Goal: Task Accomplishment & Management: Use online tool/utility

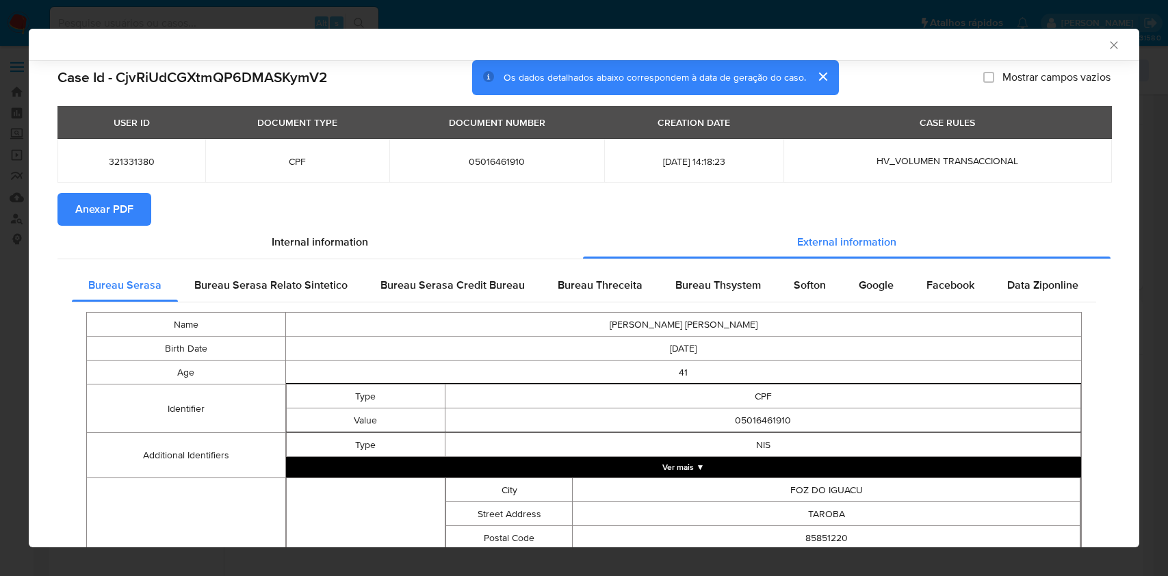
select select "10"
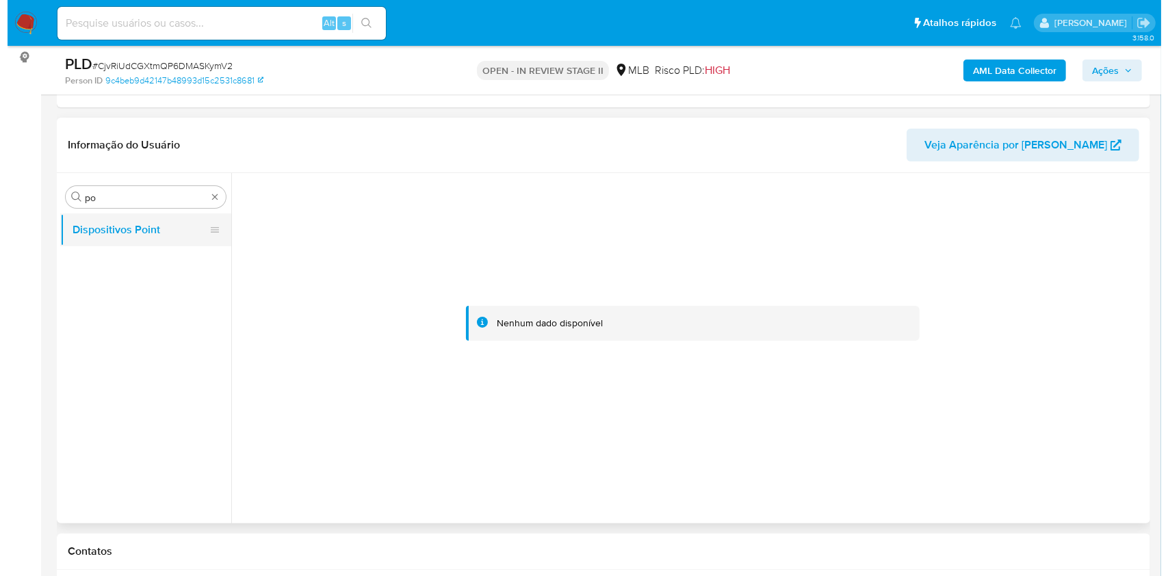
scroll to position [182, 0]
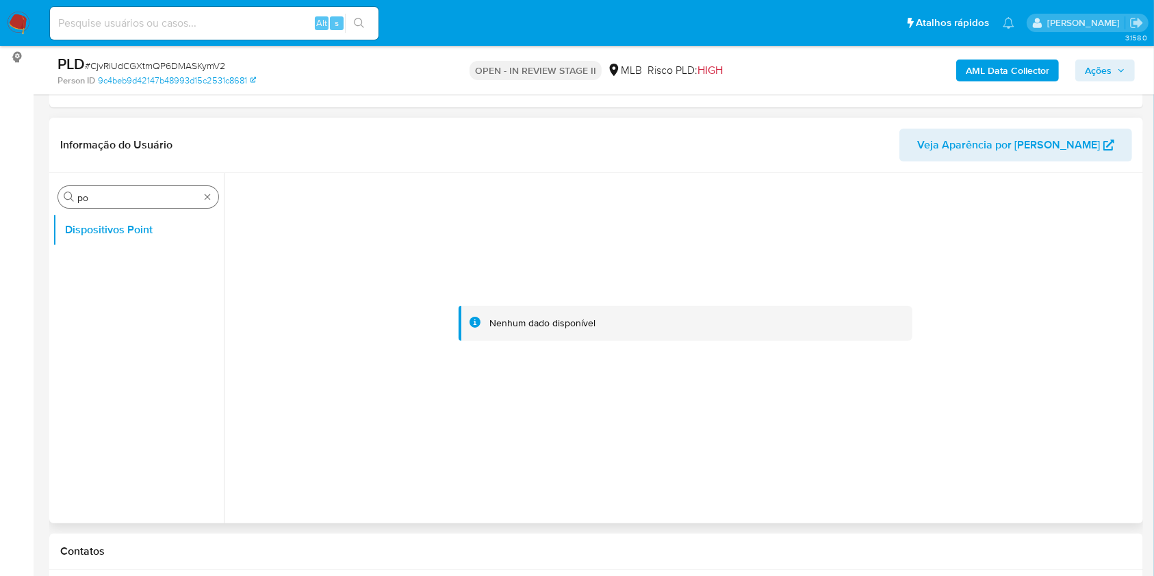
click at [208, 207] on div "Procurar po" at bounding box center [138, 197] width 160 height 22
click at [208, 202] on div "Procurar po" at bounding box center [138, 197] width 160 height 22
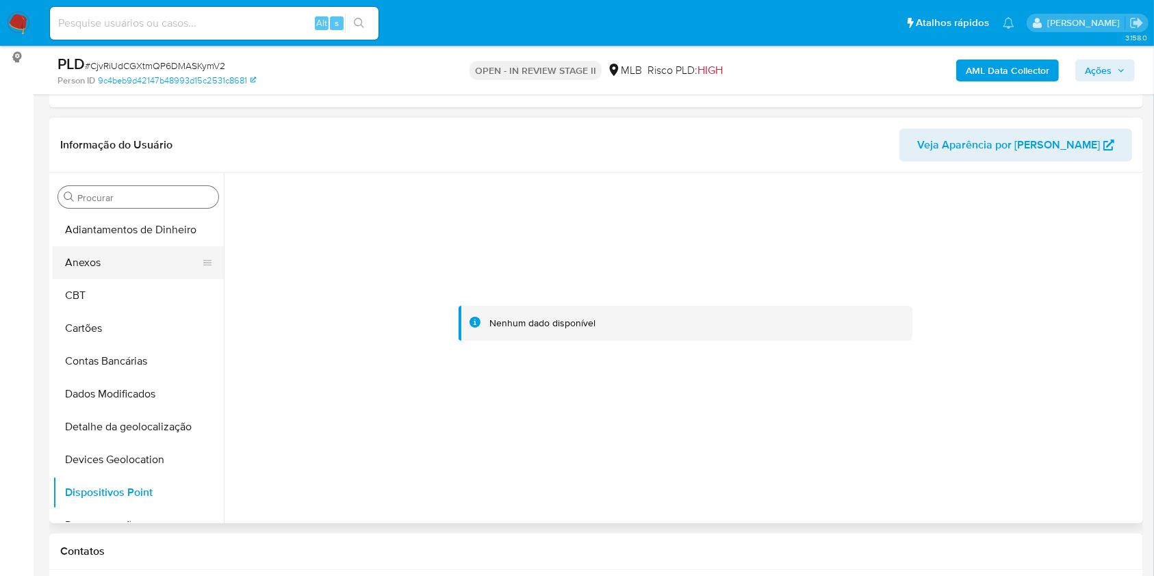
click at [148, 250] on button "Anexos" at bounding box center [133, 262] width 160 height 33
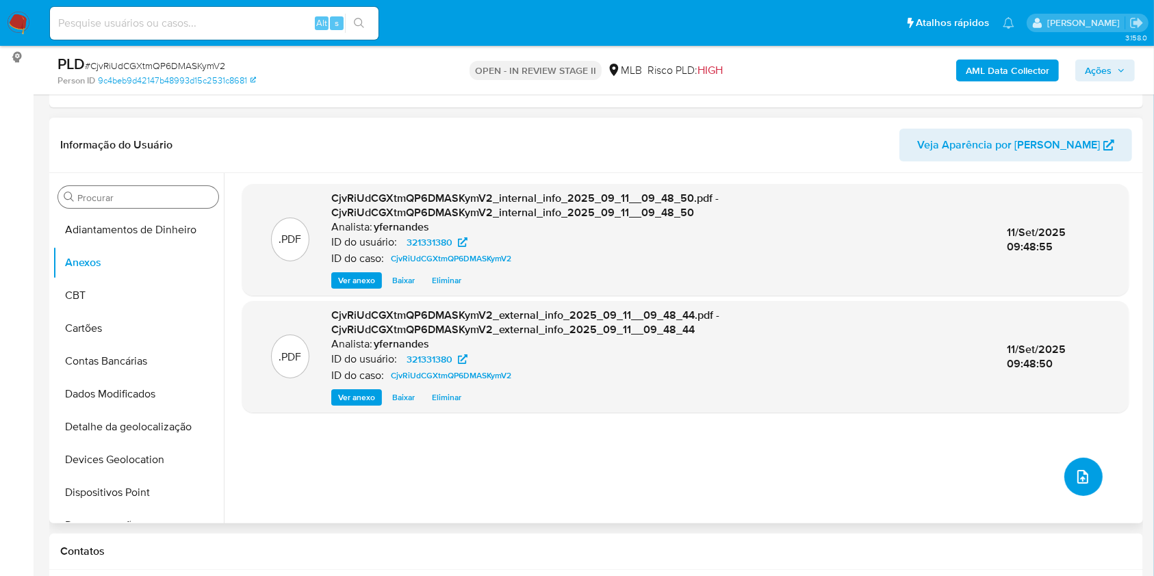
click at [1076, 476] on icon "upload-file" at bounding box center [1082, 477] width 16 height 16
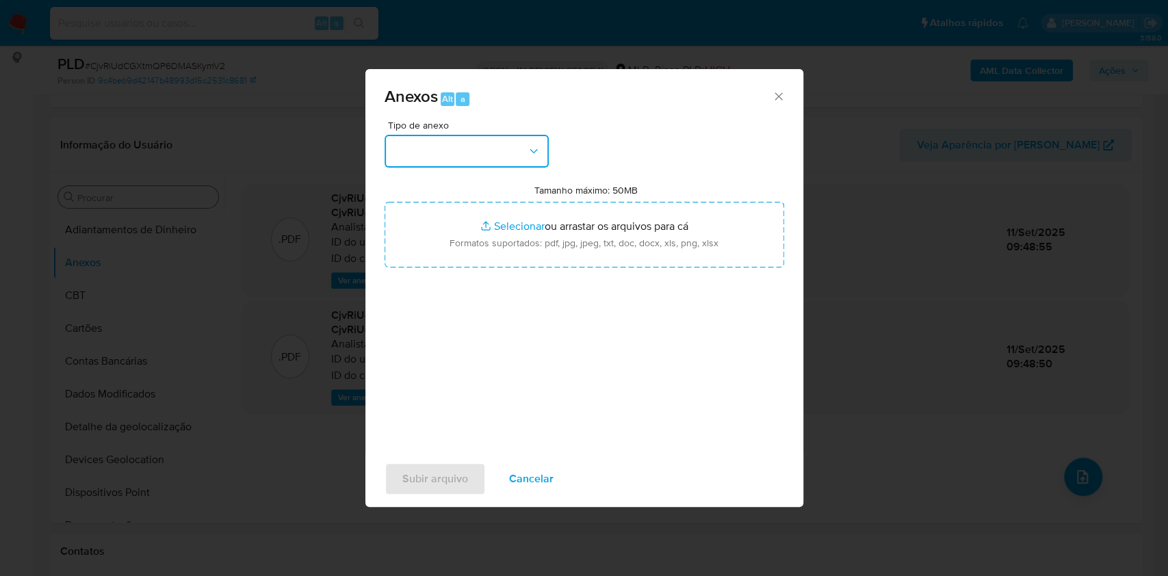
click at [508, 145] on button "button" at bounding box center [467, 151] width 164 height 33
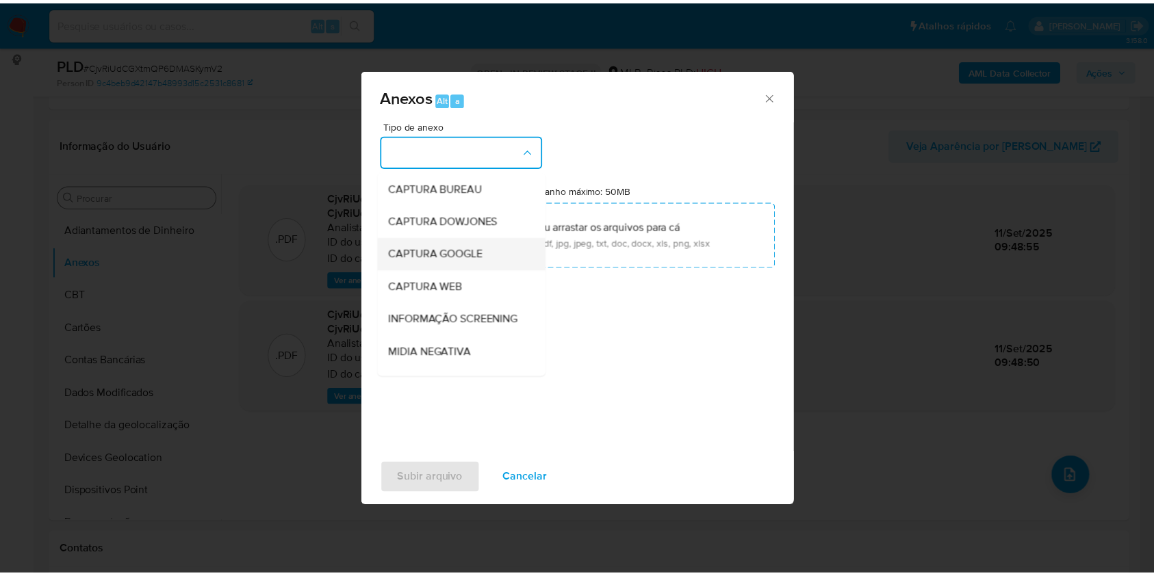
scroll to position [210, 0]
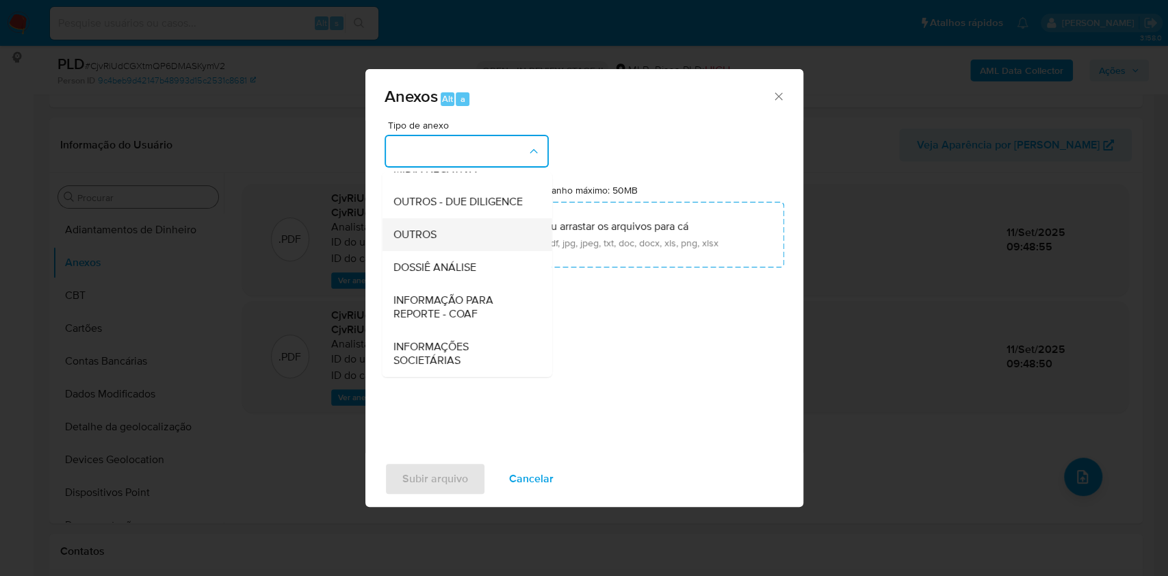
click at [458, 226] on div "OUTROS" at bounding box center [463, 234] width 140 height 33
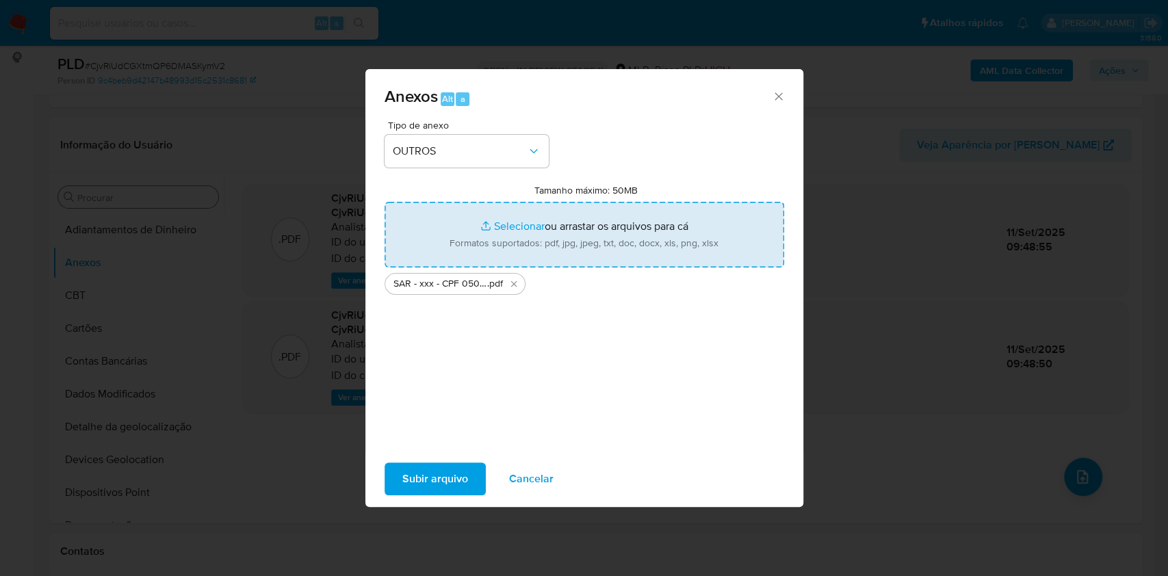
type input "C:\fakepath\Mulan 321331380_2025_09_11_06_53_25.xlsx"
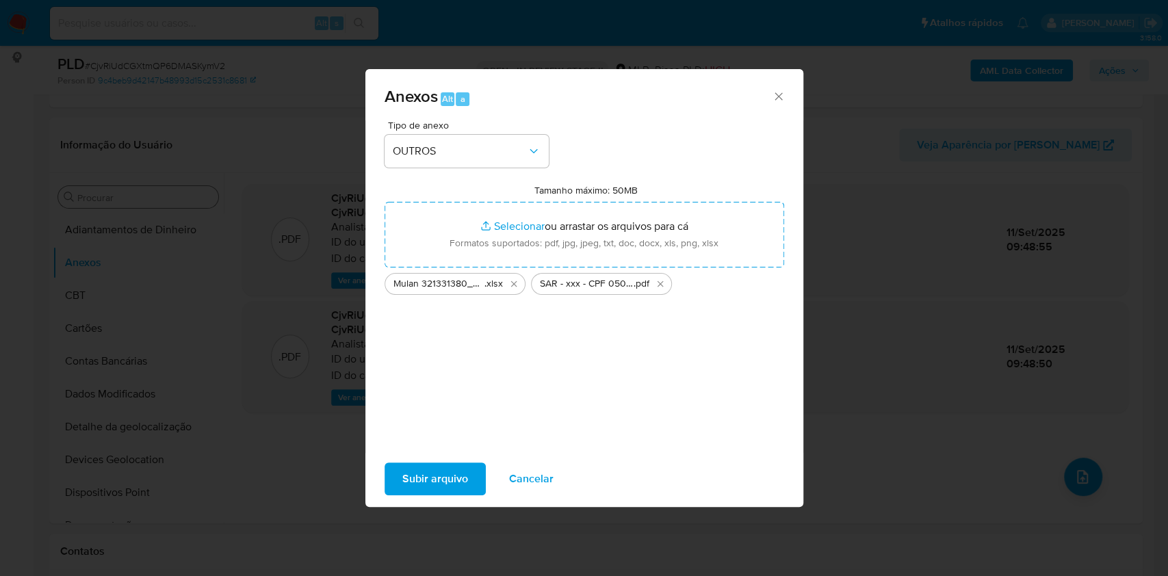
click at [445, 484] on span "Subir arquivo" at bounding box center [435, 479] width 66 height 30
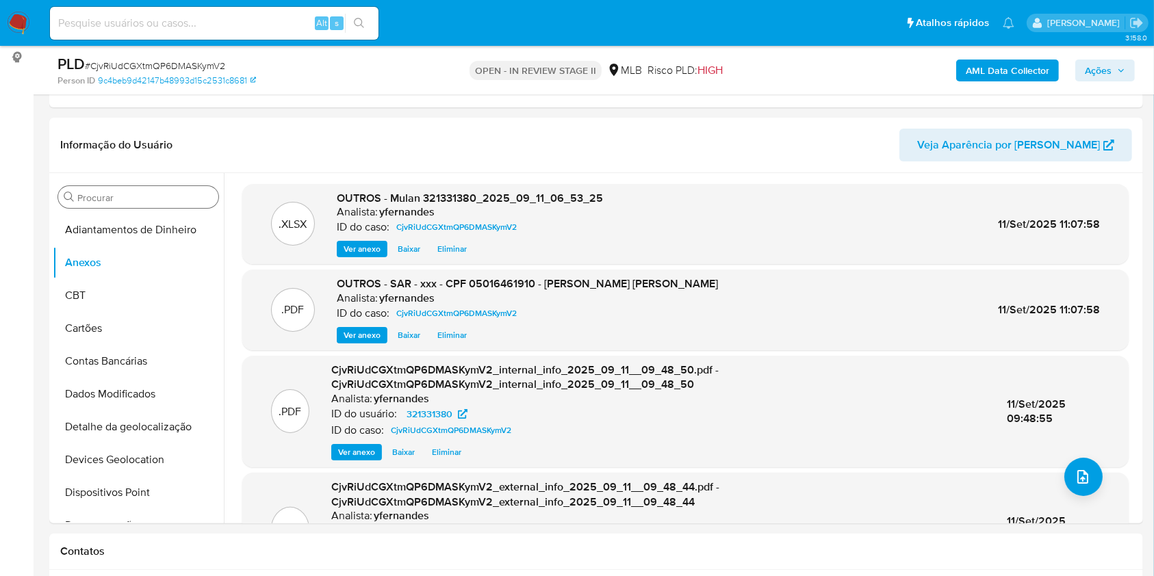
click at [1117, 68] on icon "button" at bounding box center [1121, 70] width 8 height 8
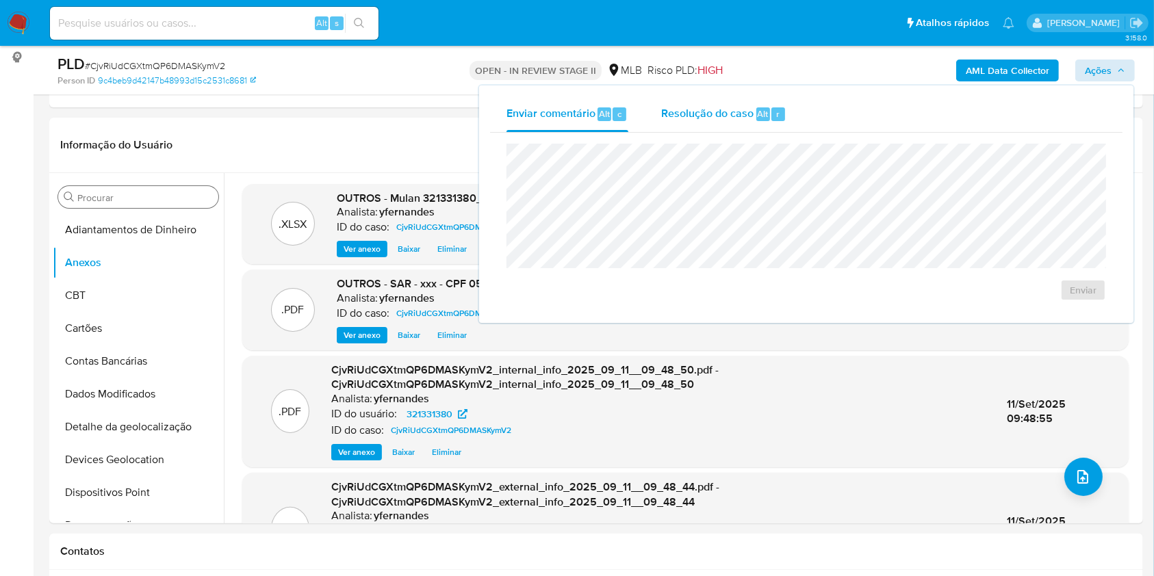
click at [701, 129] on div "Resolução do caso Alt r" at bounding box center [723, 114] width 125 height 36
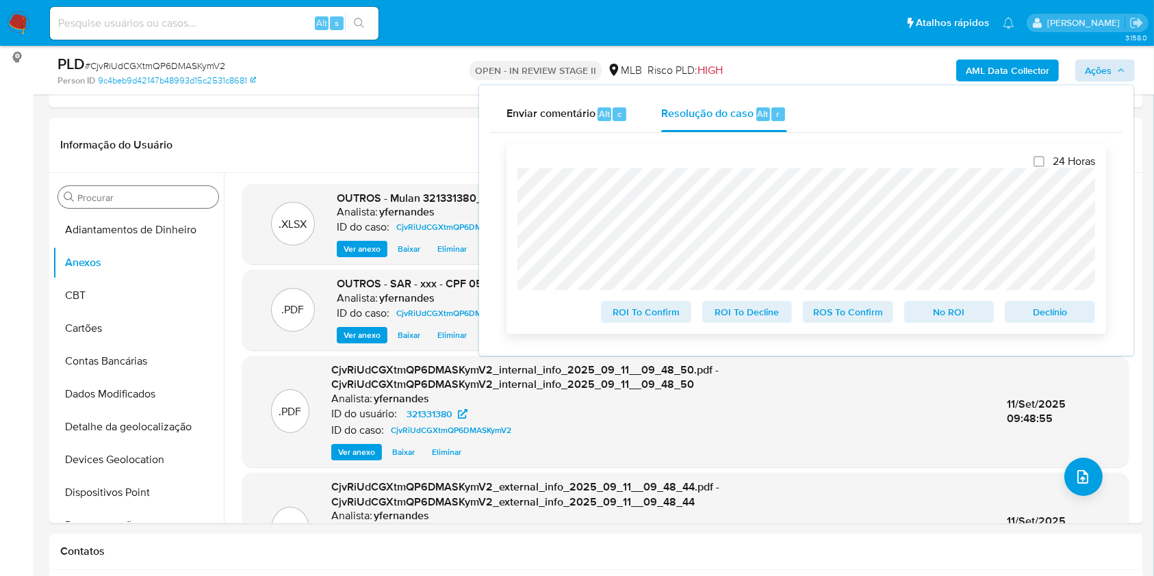
click at [865, 309] on span "ROS To Confirm" at bounding box center [847, 311] width 71 height 19
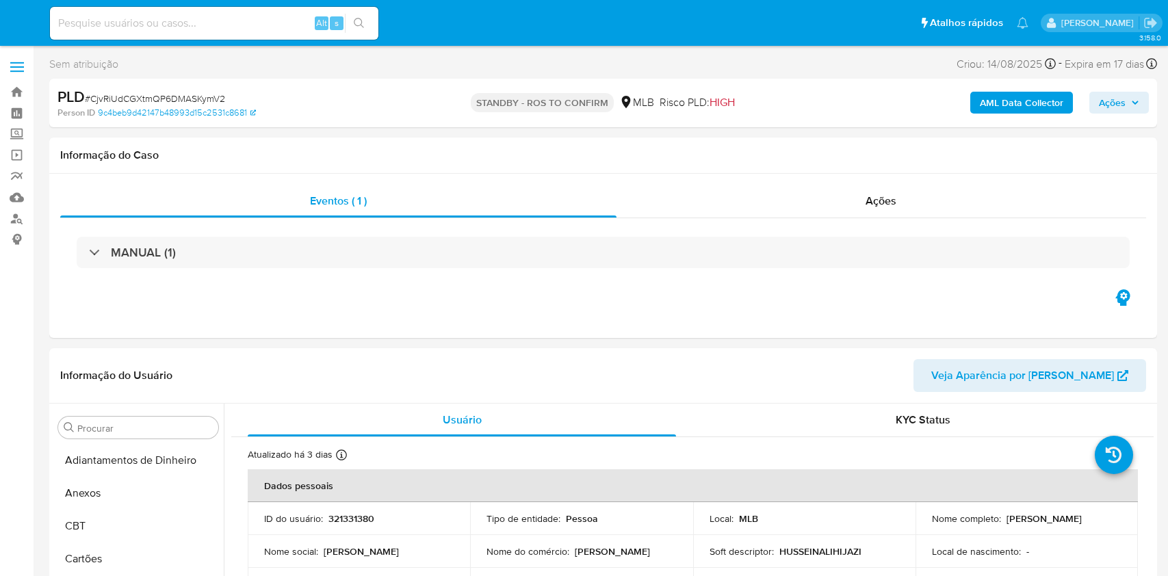
select select "10"
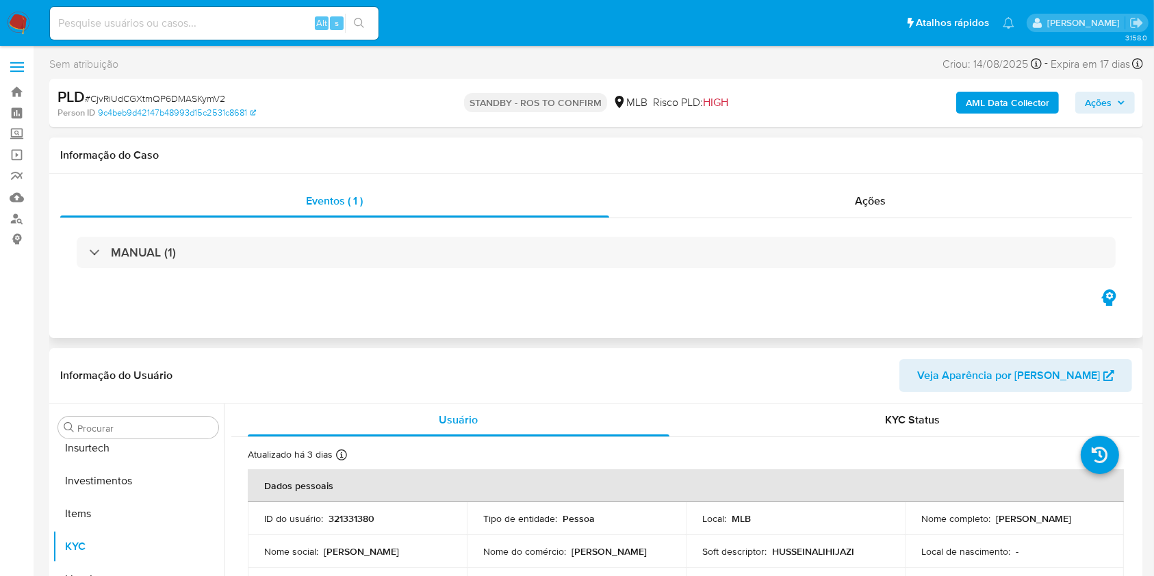
scroll to position [644, 0]
click at [768, 211] on div "Ações" at bounding box center [870, 201] width 523 height 33
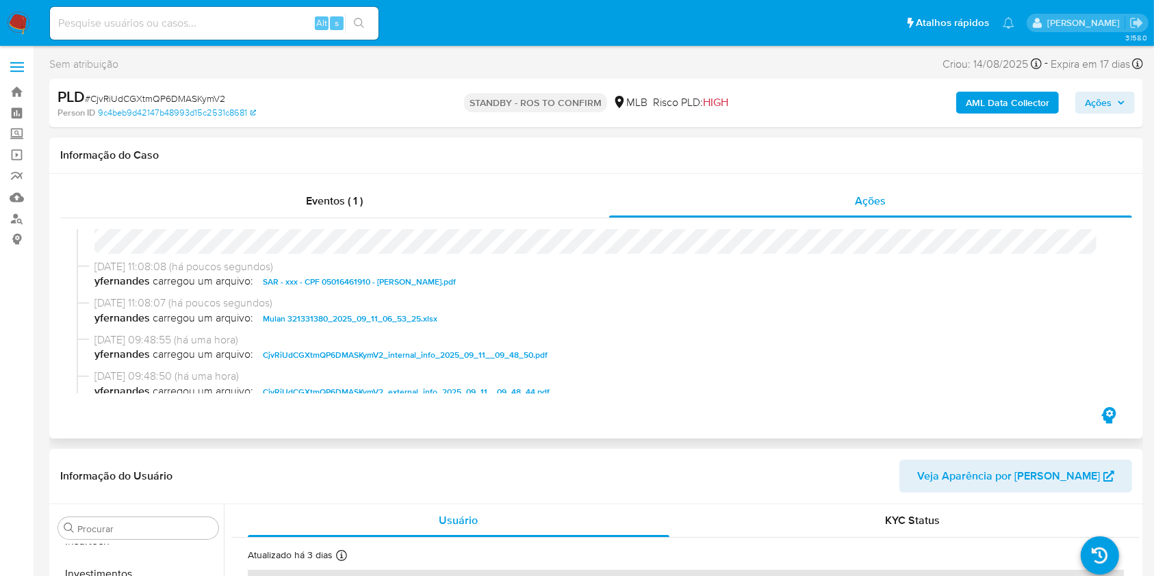
scroll to position [0, 0]
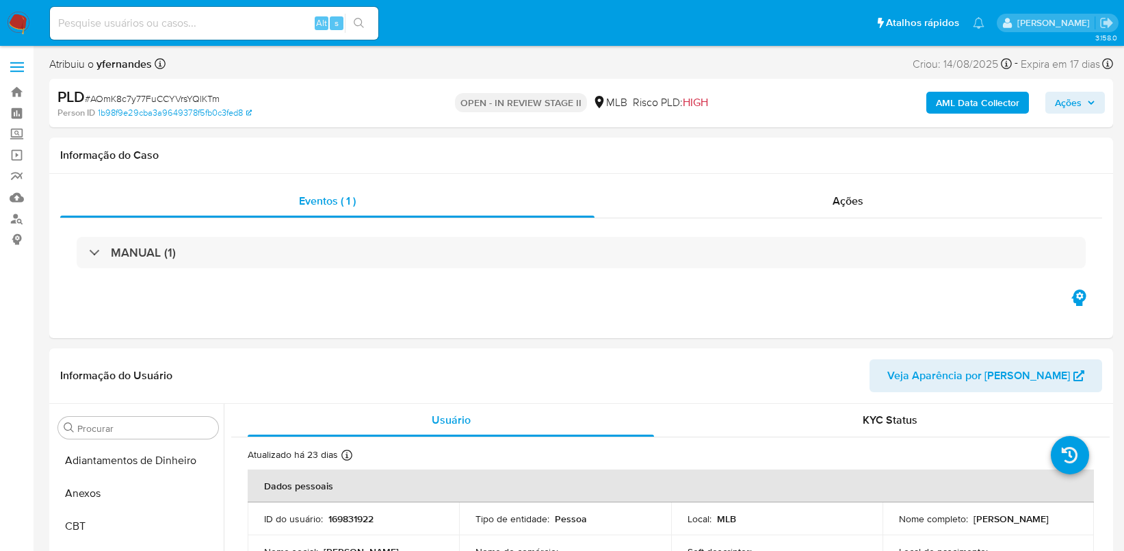
select select "10"
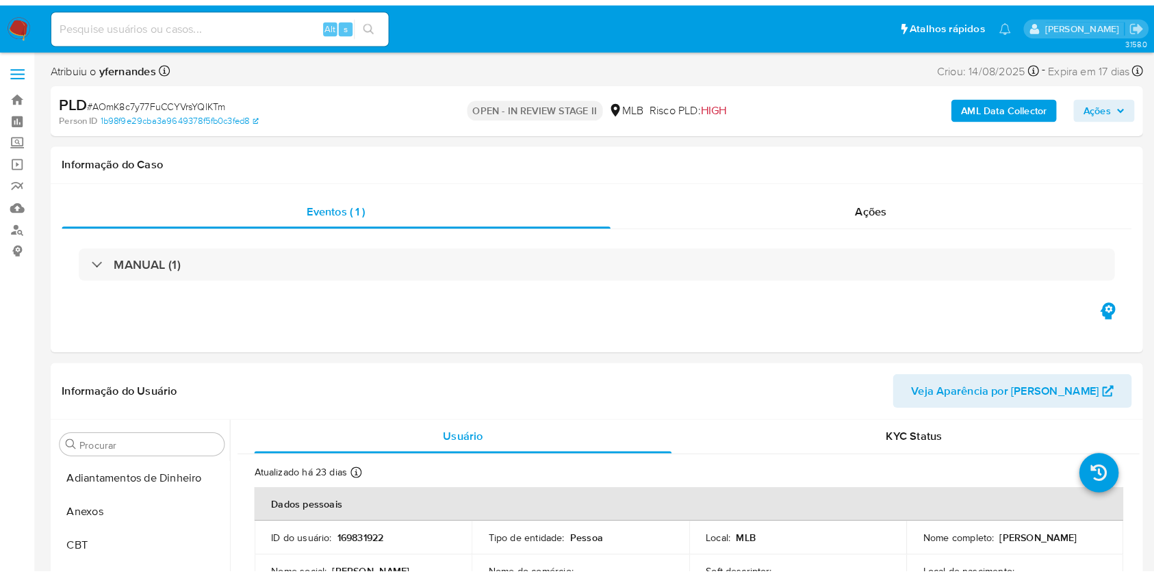
scroll to position [644, 0]
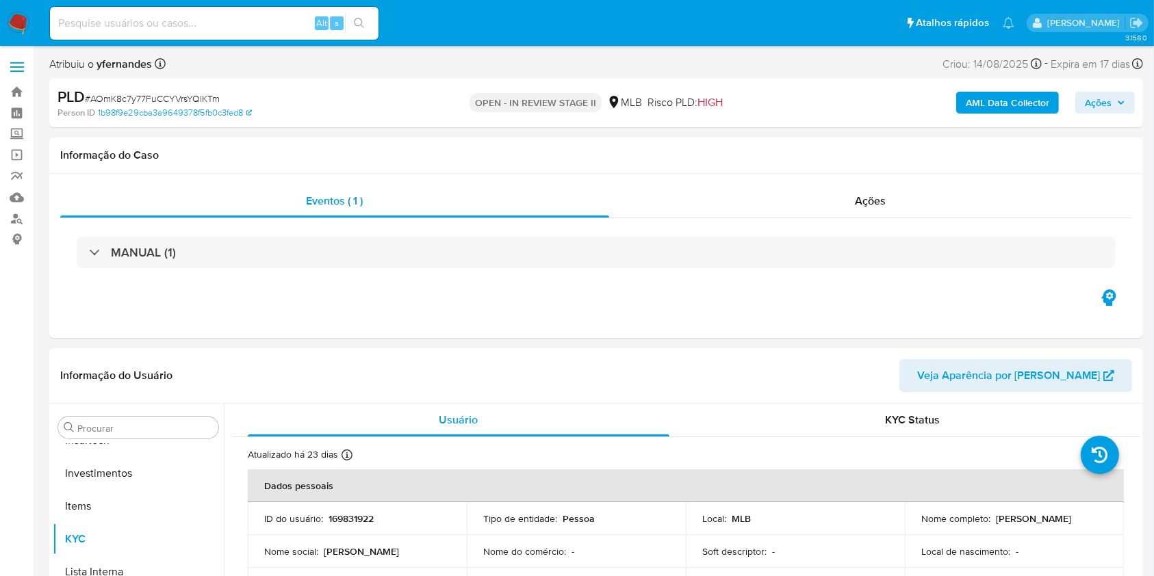
click at [198, 92] on span "# AOmK8c7y77FuCCYVrsYQlKTm" at bounding box center [152, 99] width 135 height 14
copy span "AOmK8c7y77FuCCYVrsYQlKTm"
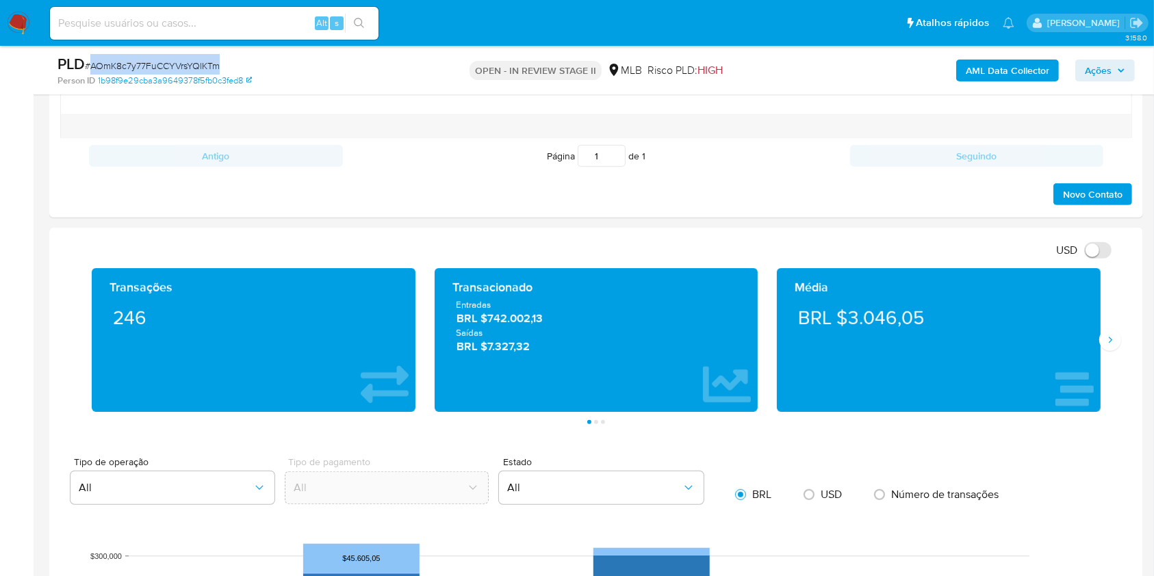
scroll to position [800, 0]
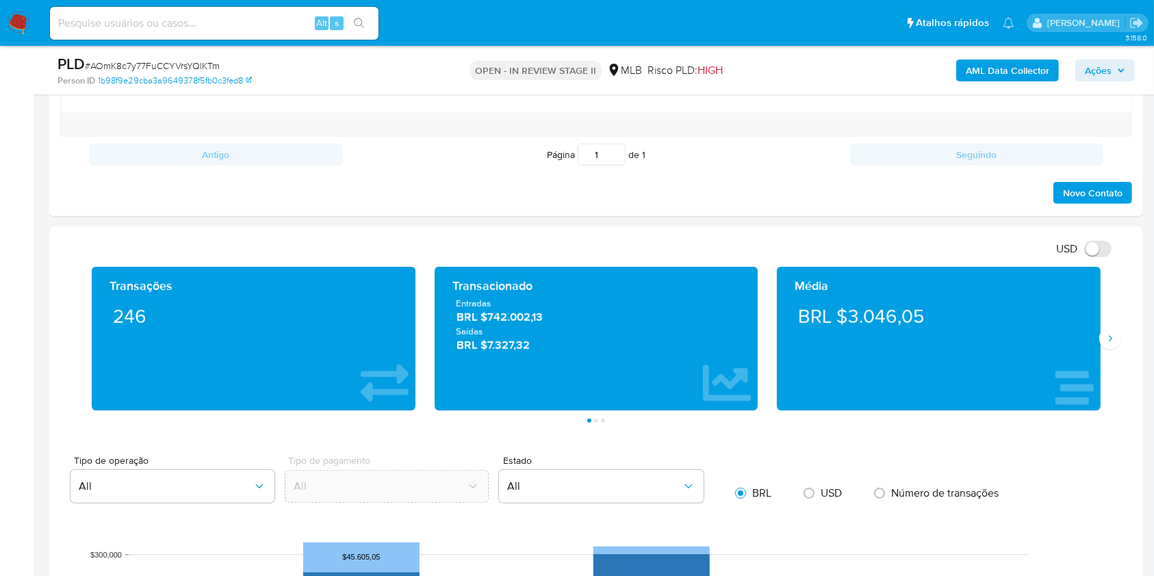
click at [1123, 354] on div "Transações 246 Transacionado Entradas BRL $742.002,13 Saídas BRL $7.327,32 Médi…" at bounding box center [595, 345] width 1071 height 156
click at [1099, 324] on div "Média BRL $3.046,05" at bounding box center [939, 339] width 324 height 144
click at [1106, 330] on button "Siguiente" at bounding box center [1110, 339] width 22 height 22
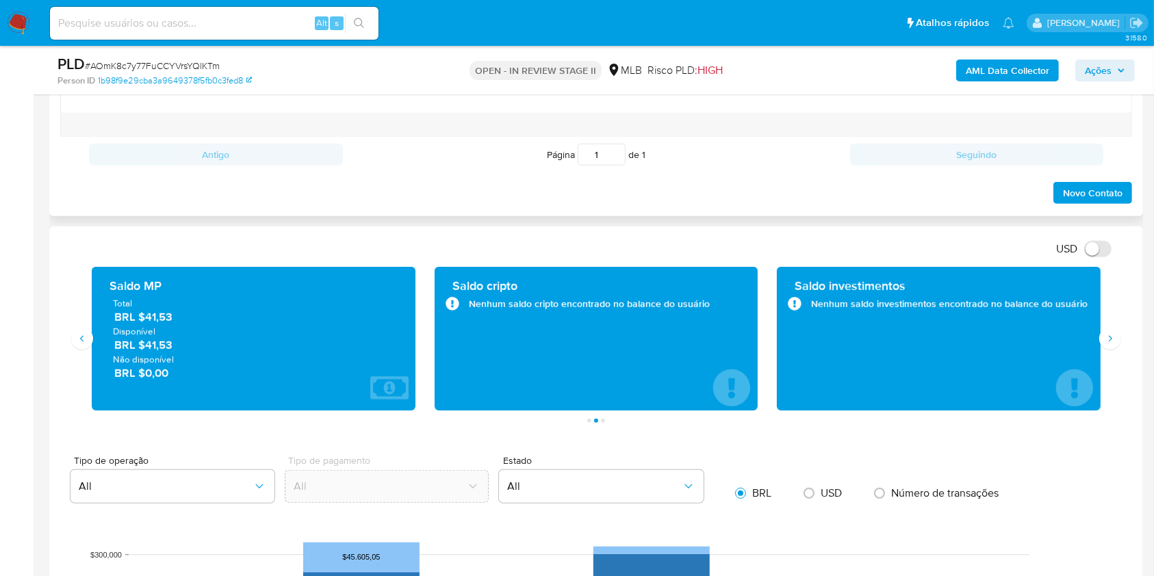
drag, startPoint x: 1106, startPoint y: 330, endPoint x: 665, endPoint y: 191, distance: 462.0
click at [665, 191] on div "Novo Contato" at bounding box center [595, 188] width 1071 height 33
click at [1106, 341] on icon "Siguiente" at bounding box center [1109, 338] width 11 height 11
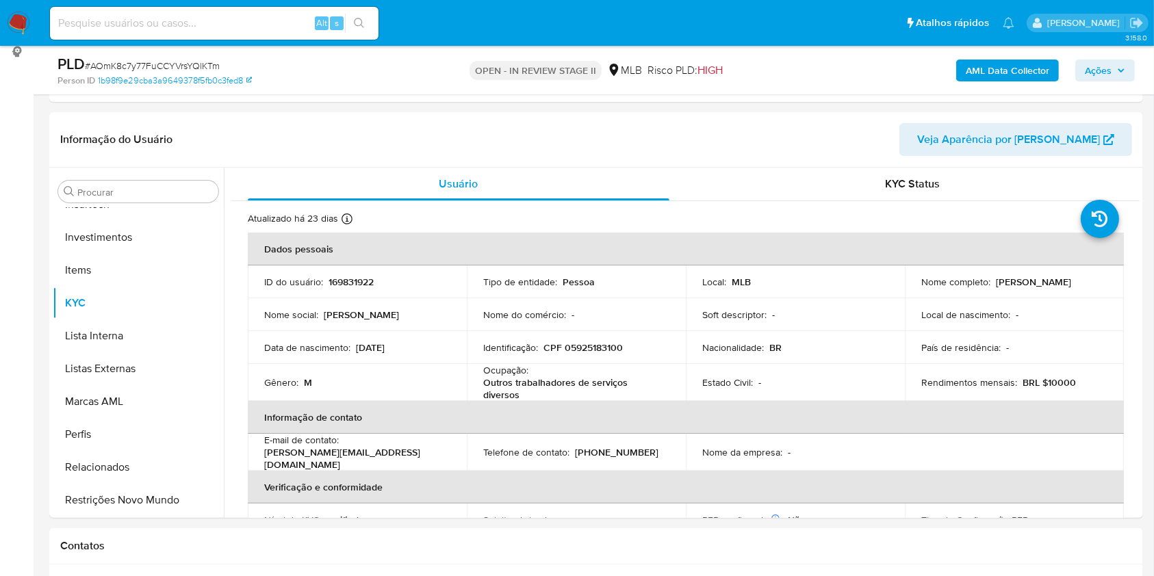
scroll to position [181, 0]
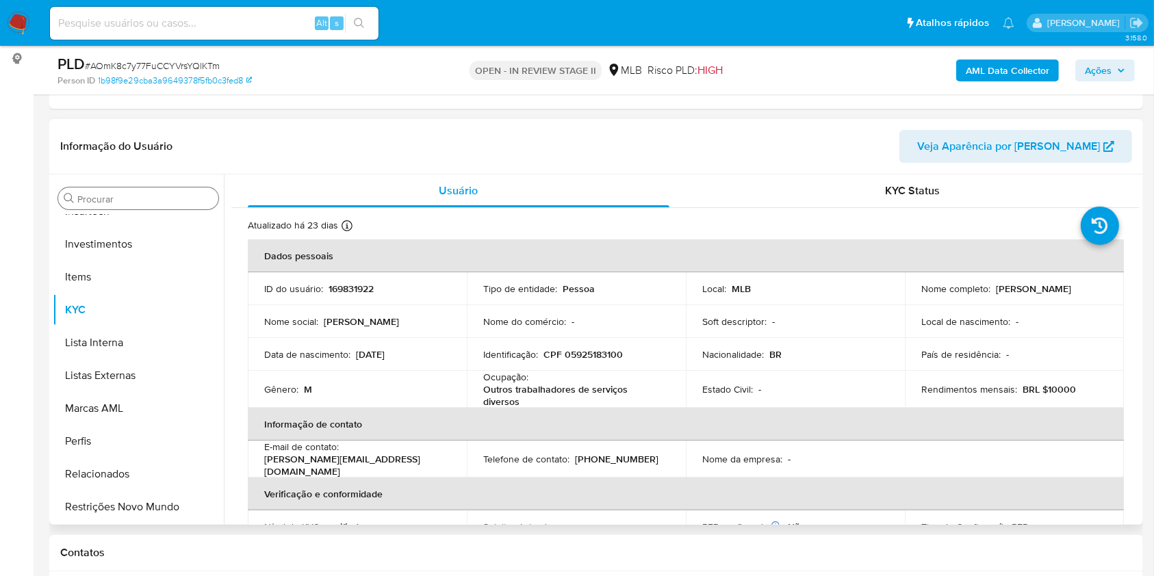
click at [175, 200] on input "Procurar" at bounding box center [144, 199] width 135 height 12
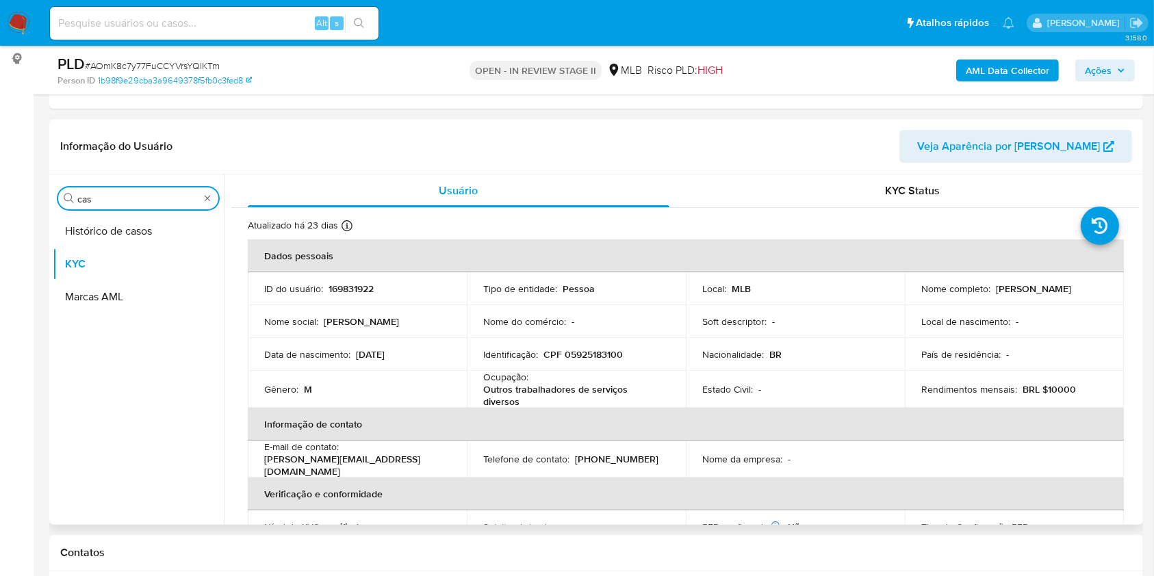
scroll to position [0, 0]
click at [167, 229] on button "Histórico de casos" at bounding box center [133, 231] width 160 height 33
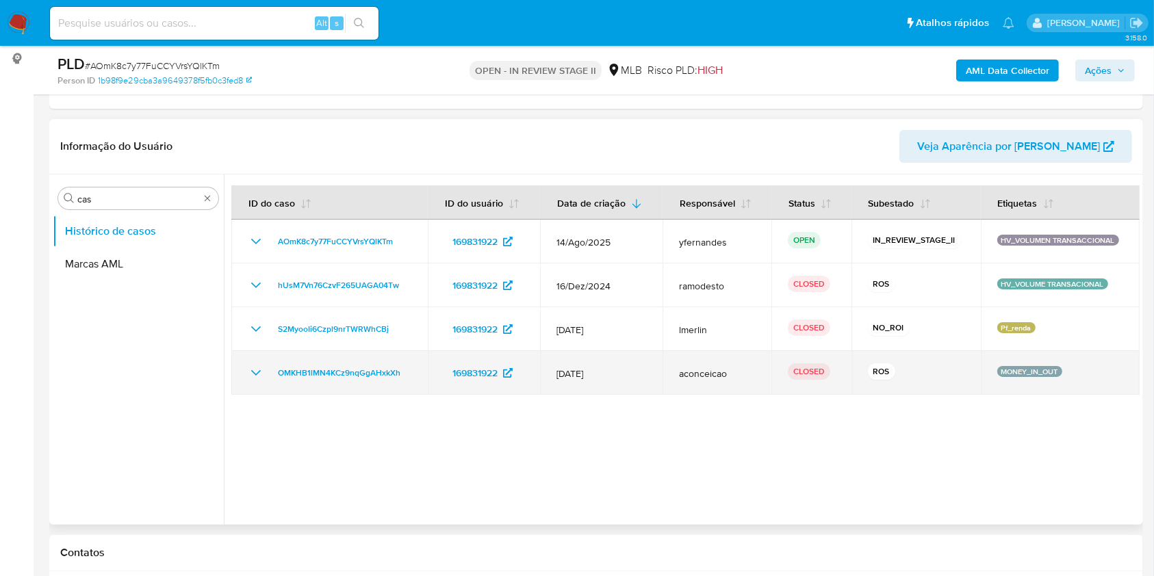
click at [248, 370] on icon "Mostrar/Ocultar" at bounding box center [256, 373] width 16 height 16
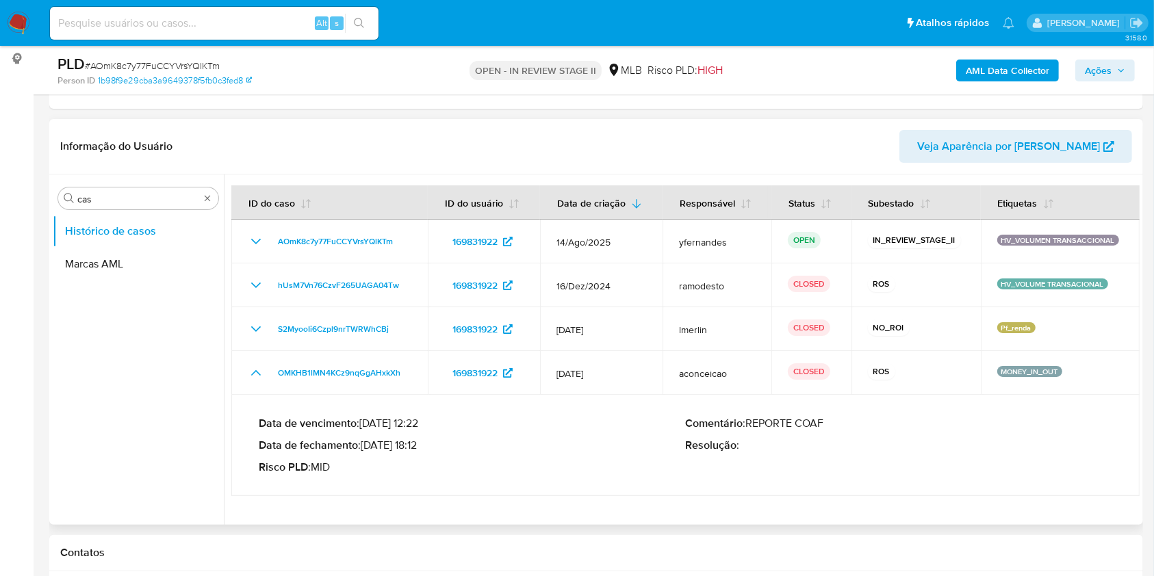
drag, startPoint x: 382, startPoint y: 446, endPoint x: 421, endPoint y: 445, distance: 39.0
click at [421, 445] on p "Data de fechamento : 05/04/2024 18:12" at bounding box center [472, 446] width 427 height 14
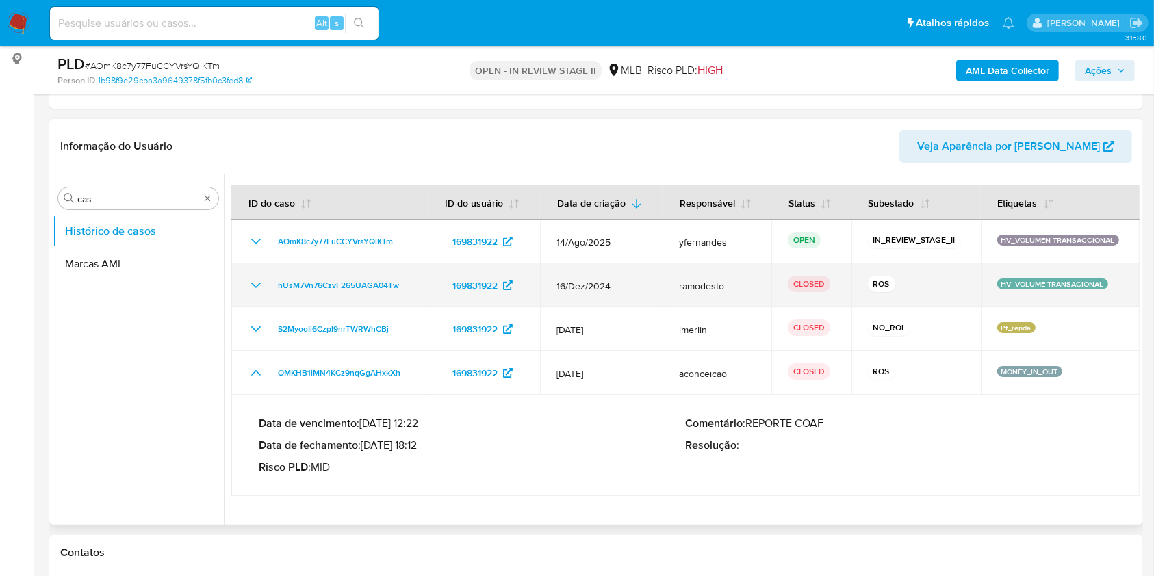
click at [259, 283] on icon "Mostrar/Ocultar" at bounding box center [256, 285] width 10 height 5
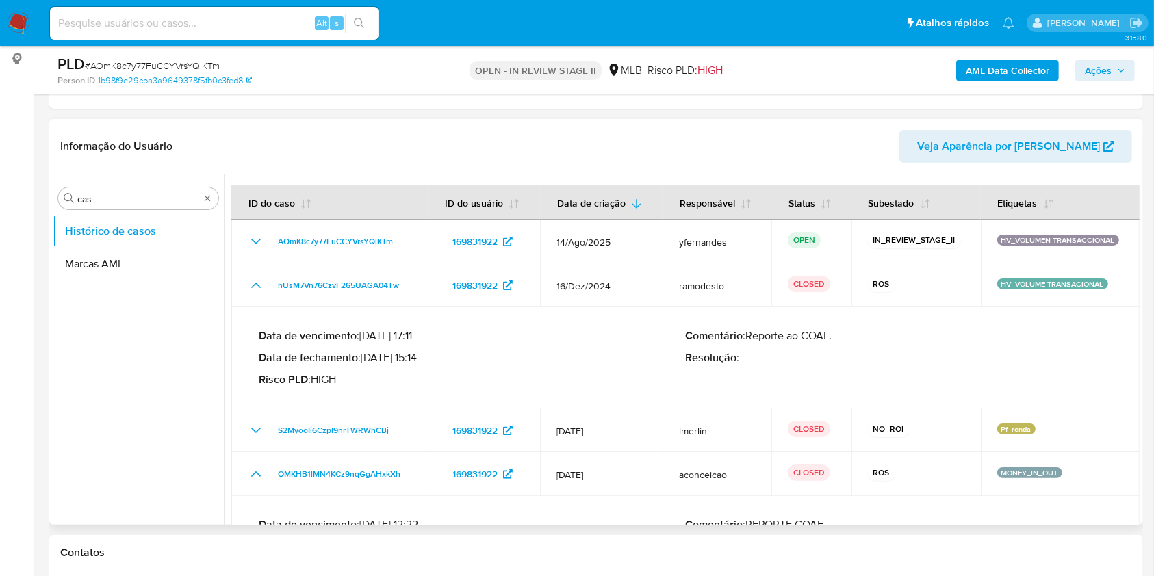
drag, startPoint x: 382, startPoint y: 361, endPoint x: 419, endPoint y: 359, distance: 37.0
click at [419, 359] on p "Data de fechamento : 08/01/2025 15:14" at bounding box center [472, 358] width 427 height 14
click at [135, 188] on div "Procurar cas" at bounding box center [138, 198] width 160 height 22
click at [134, 199] on input "cas" at bounding box center [138, 199] width 122 height 12
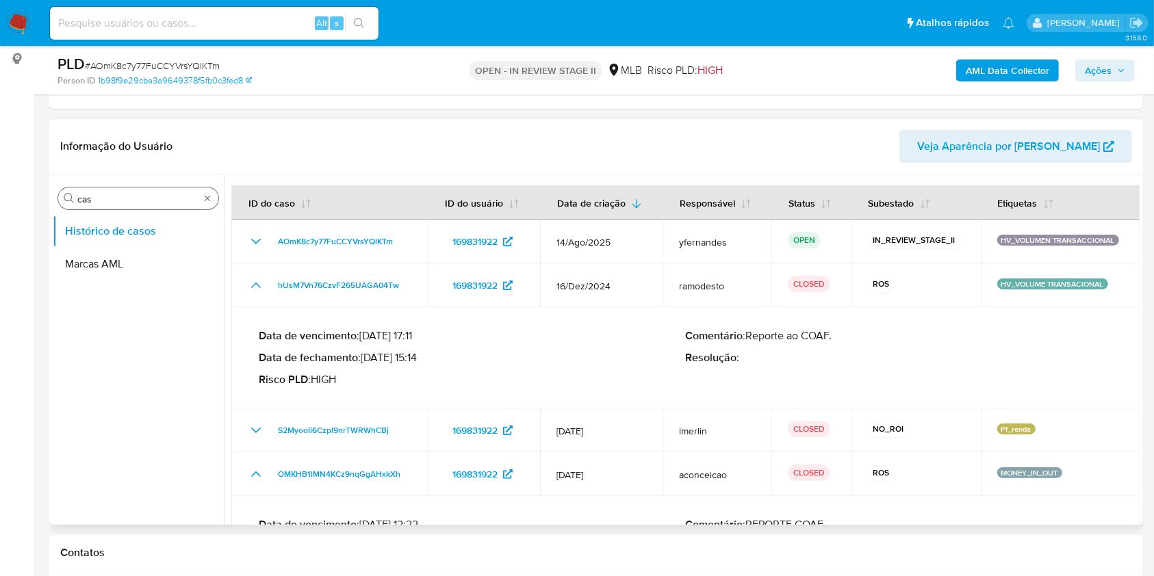
click at [134, 199] on input "cas" at bounding box center [138, 199] width 122 height 12
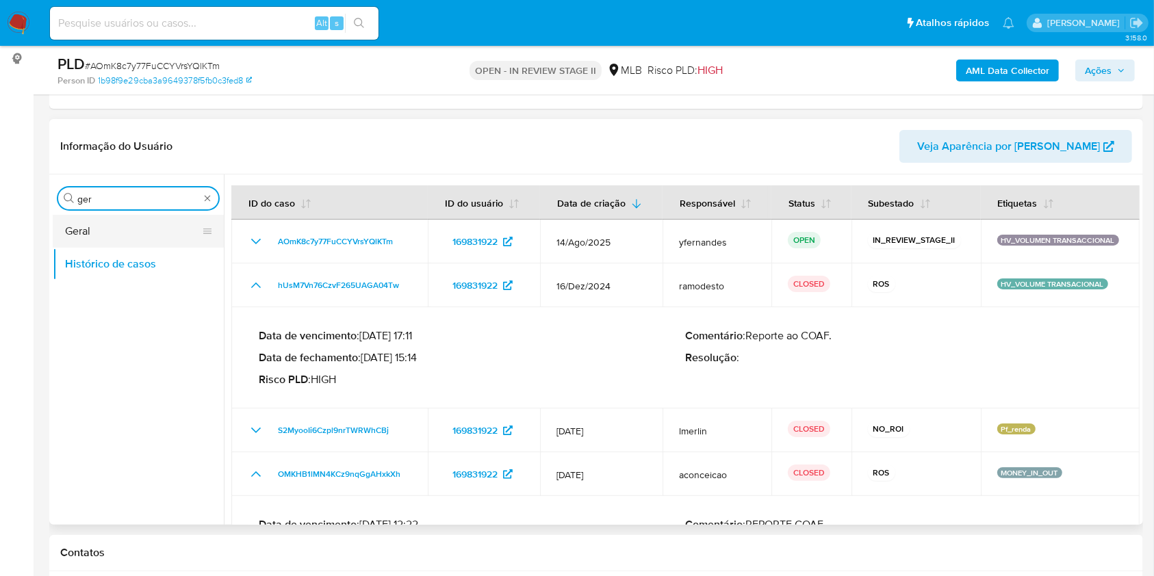
type input "ger"
click at [145, 238] on button "Geral" at bounding box center [133, 231] width 160 height 33
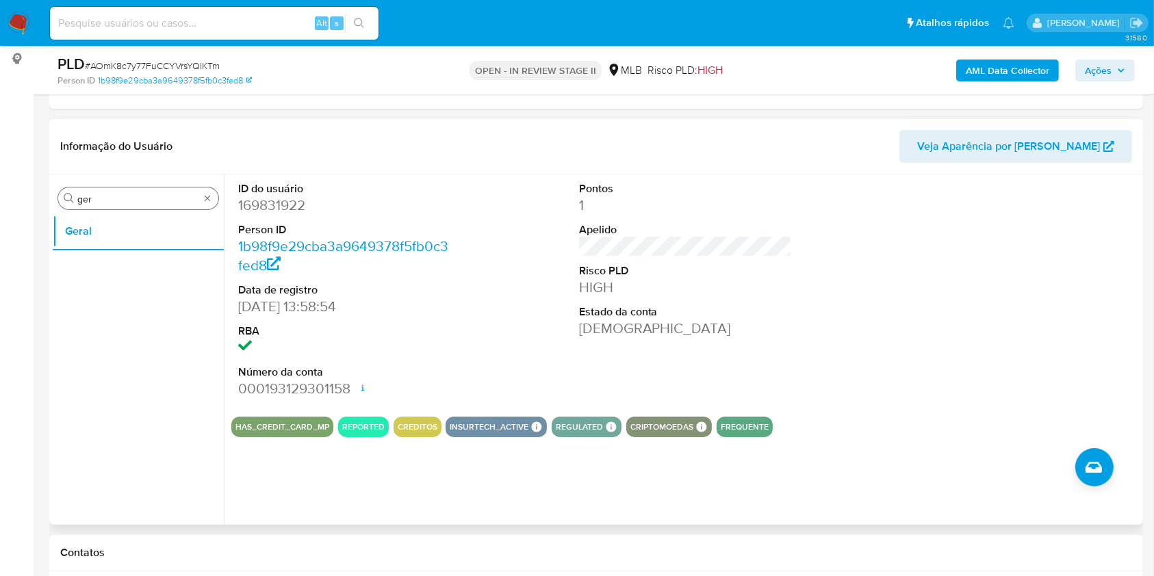
click at [126, 194] on input "ger" at bounding box center [138, 199] width 122 height 12
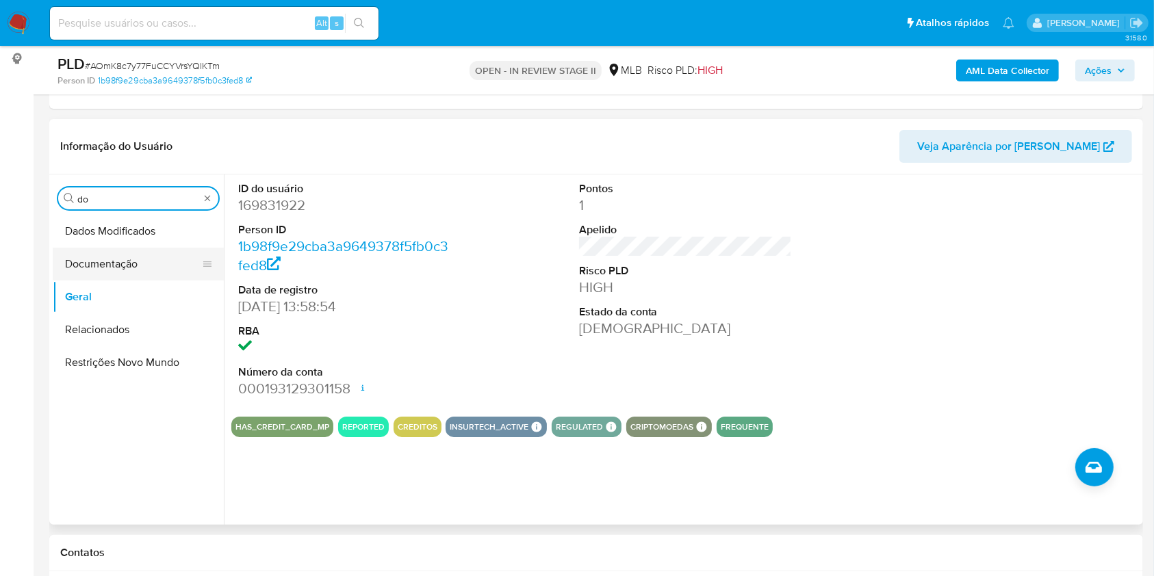
type input "do"
click at [123, 278] on button "Documentação" at bounding box center [133, 264] width 160 height 33
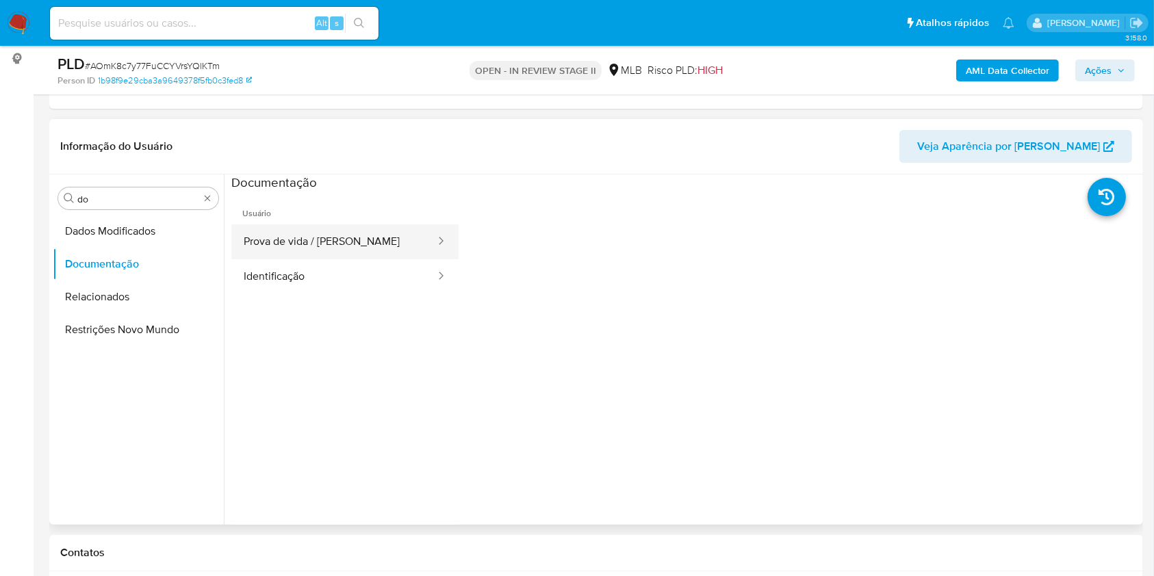
click at [365, 243] on button "Prova de vida / Selfie" at bounding box center [333, 241] width 205 height 35
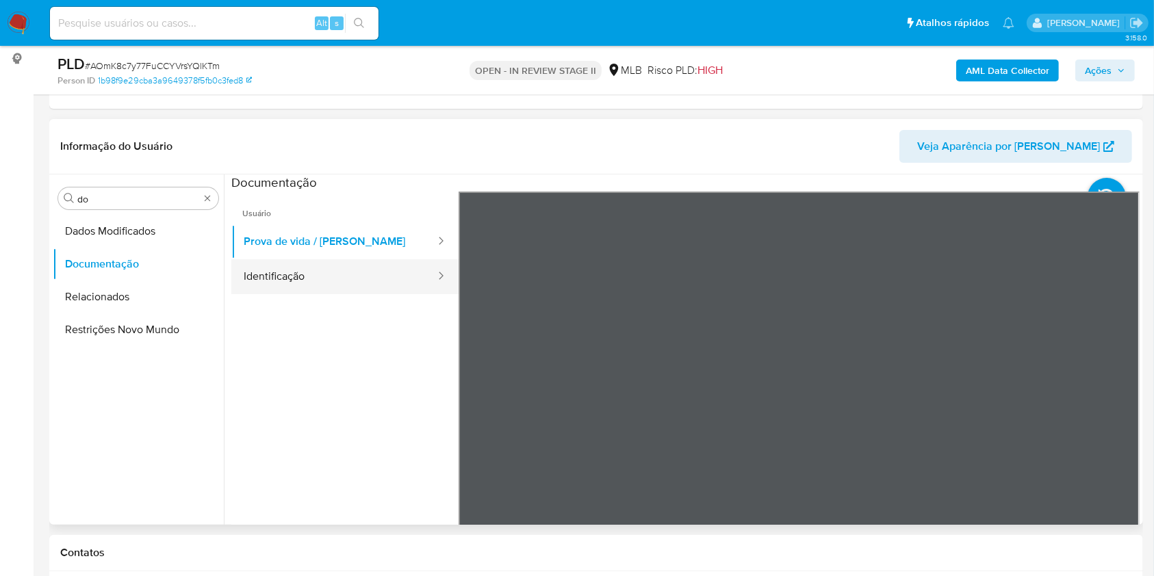
click at [298, 278] on button "Identificação" at bounding box center [333, 276] width 205 height 35
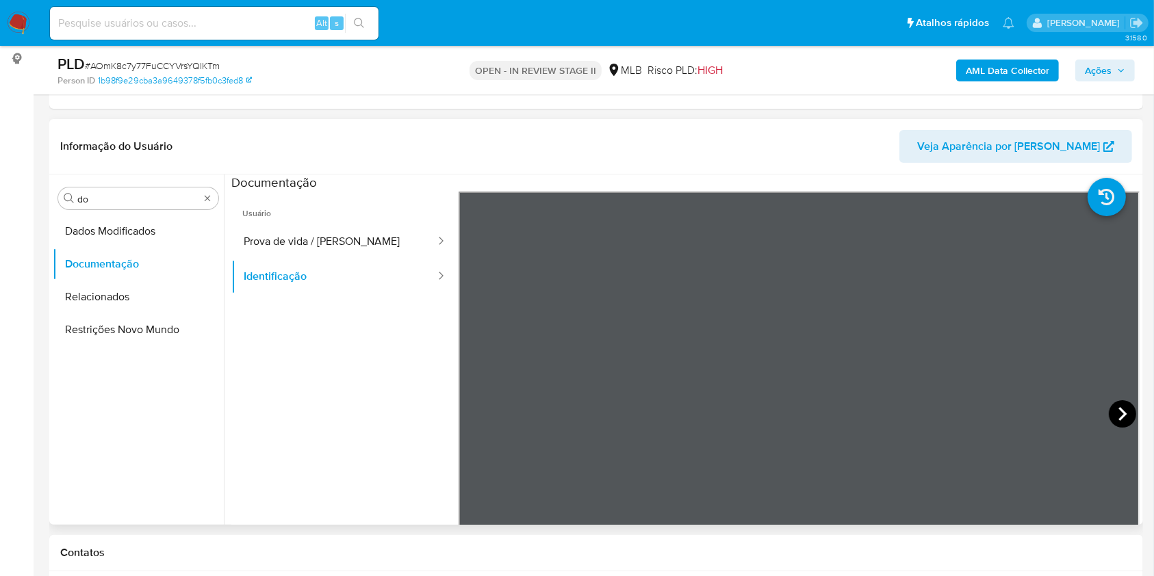
click at [1113, 407] on icon at bounding box center [1121, 413] width 27 height 27
drag, startPoint x: 257, startPoint y: 242, endPoint x: 387, endPoint y: 281, distance: 136.2
click at [257, 242] on button "Prova de vida / Selfie" at bounding box center [333, 241] width 205 height 35
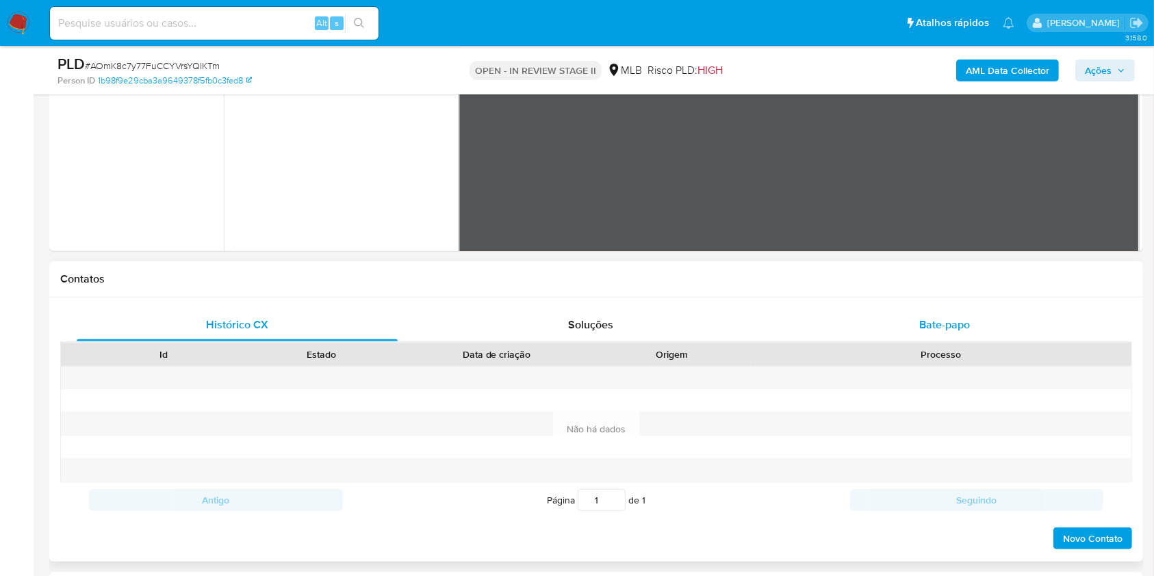
click at [954, 317] on span "Bate-papo" at bounding box center [944, 325] width 51 height 16
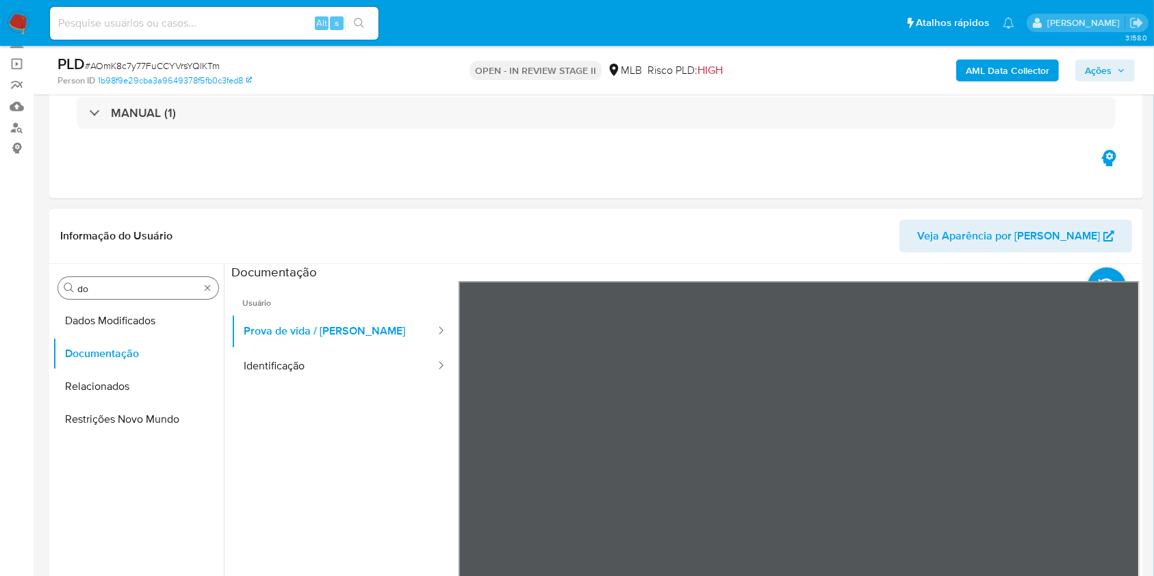
scroll to position [89, 0]
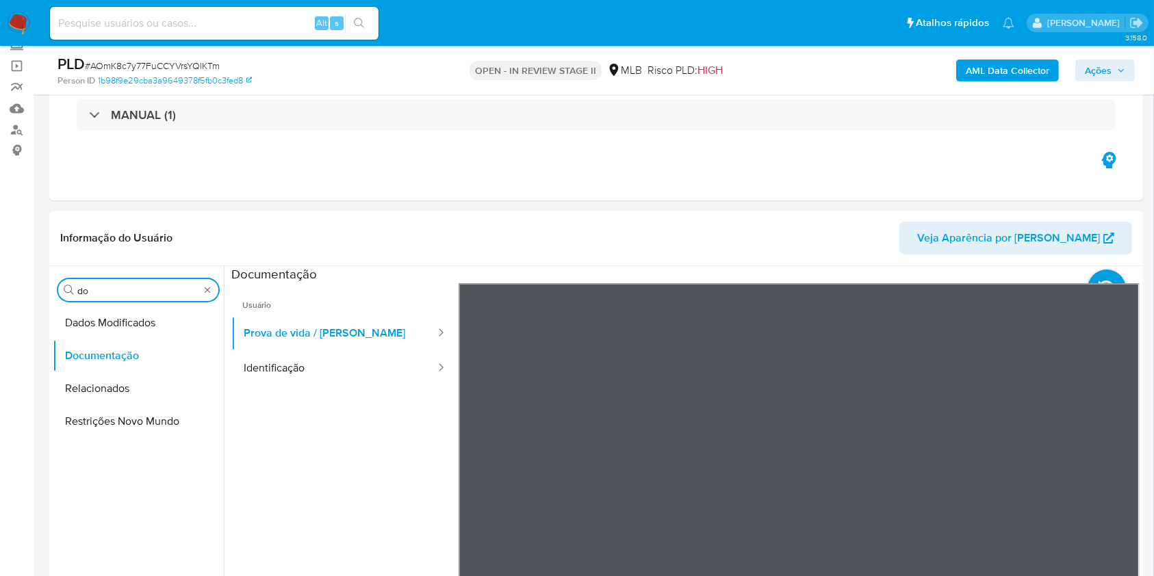
click at [99, 294] on input "do" at bounding box center [138, 291] width 122 height 12
type input "ky"
click at [89, 349] on button "KYC" at bounding box center [138, 355] width 171 height 33
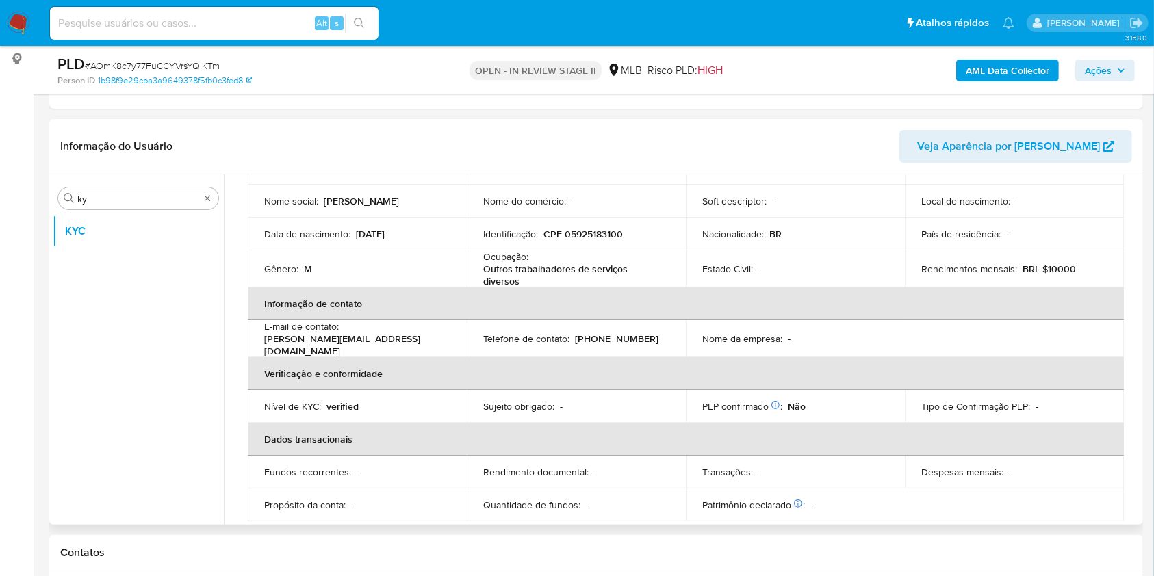
scroll to position [107, 0]
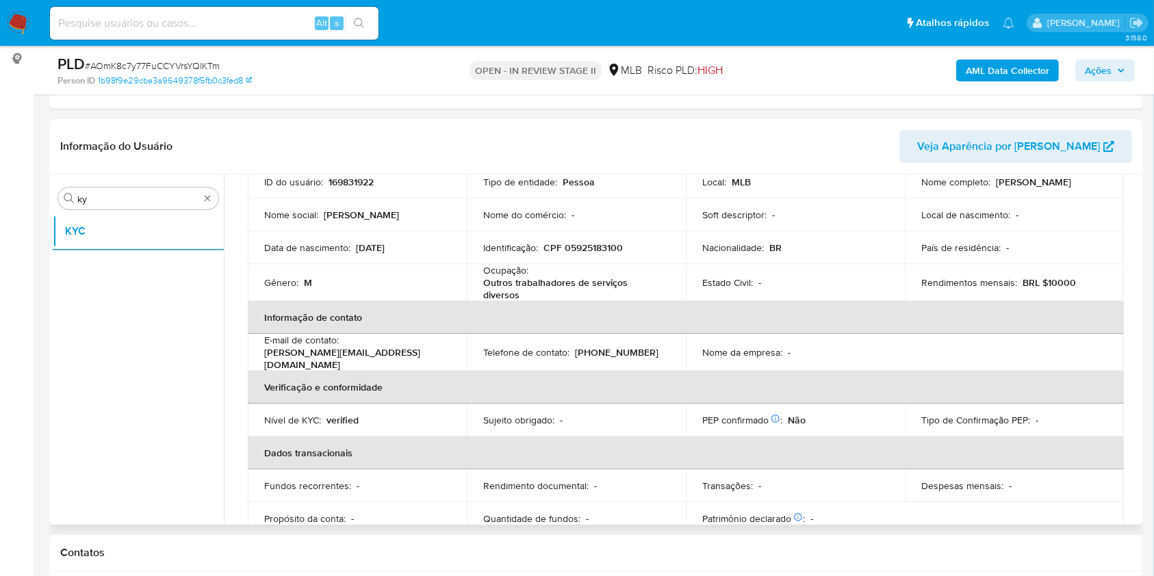
click at [532, 288] on p "Outros trabalhadores de serviços diversos" at bounding box center [573, 288] width 181 height 25
copy div "Ocupação : Outros trabalhadores de serviços diversos"
click at [668, 343] on td "Telefone de contato : (66) 999860772" at bounding box center [576, 352] width 219 height 37
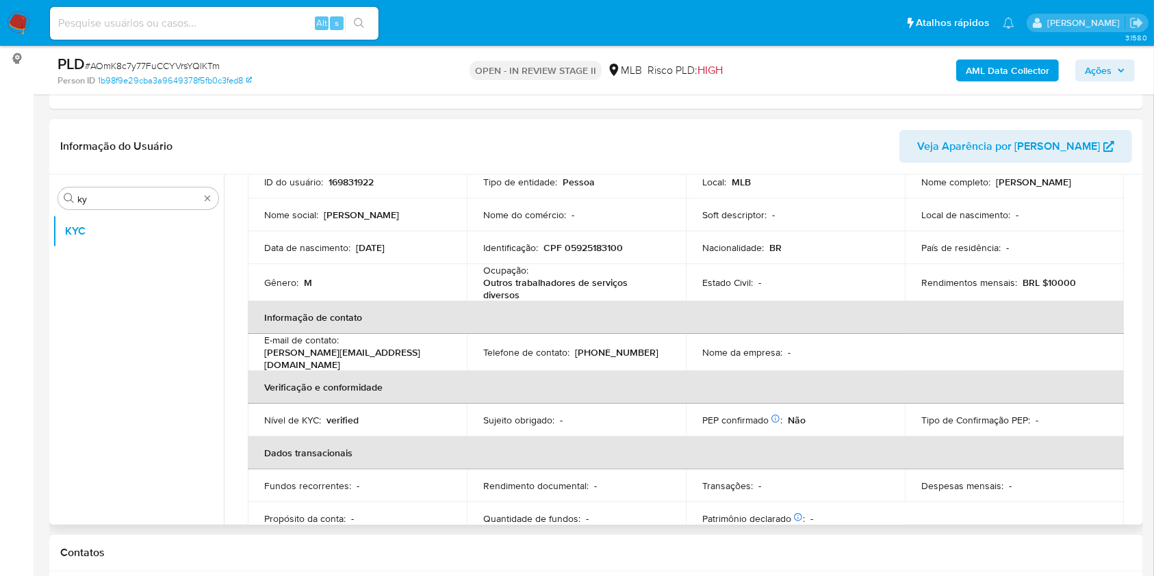
scroll to position [586, 0]
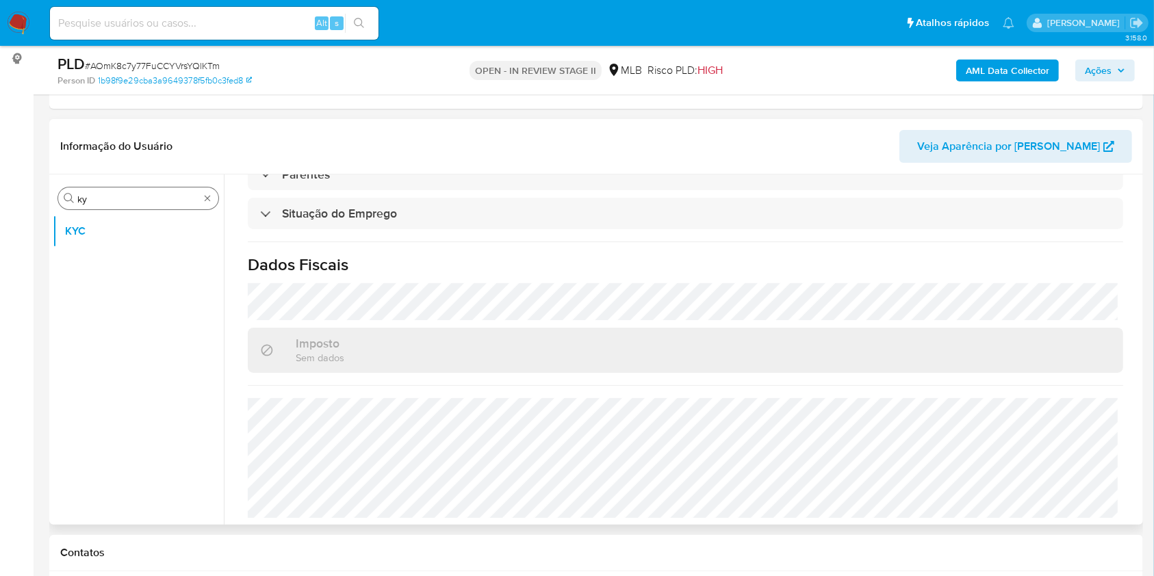
click at [170, 203] on input "ky" at bounding box center [138, 199] width 122 height 12
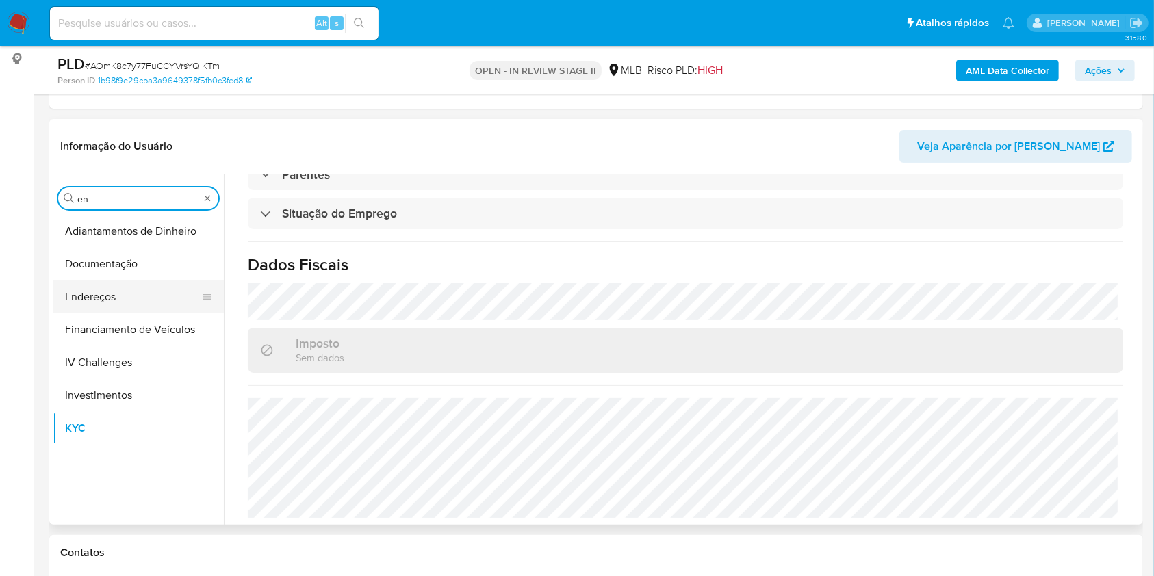
type input "en"
click at [139, 294] on button "Endereços" at bounding box center [133, 297] width 160 height 33
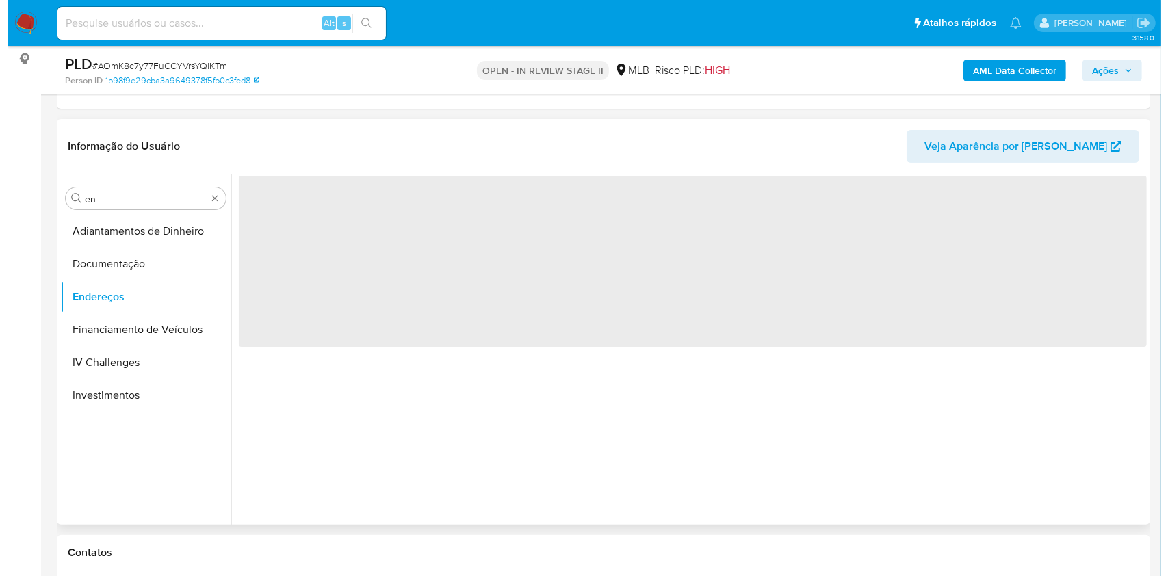
scroll to position [0, 0]
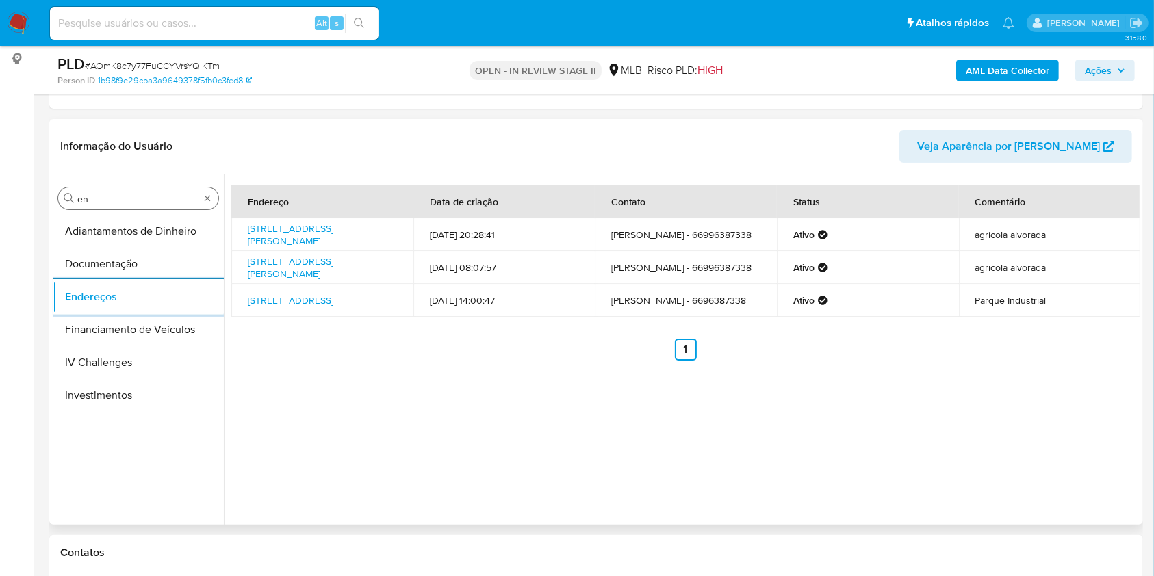
click at [131, 194] on input "en" at bounding box center [138, 199] width 122 height 12
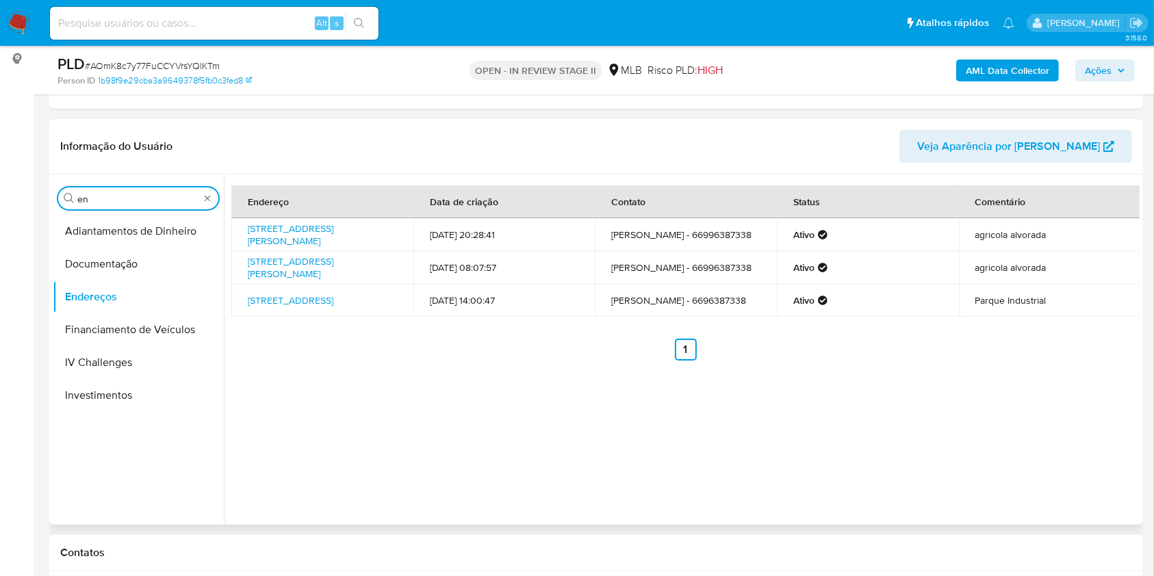
click at [131, 194] on input "en" at bounding box center [138, 199] width 122 height 12
click at [123, 226] on button "Detalhe da geolocalização" at bounding box center [133, 231] width 160 height 33
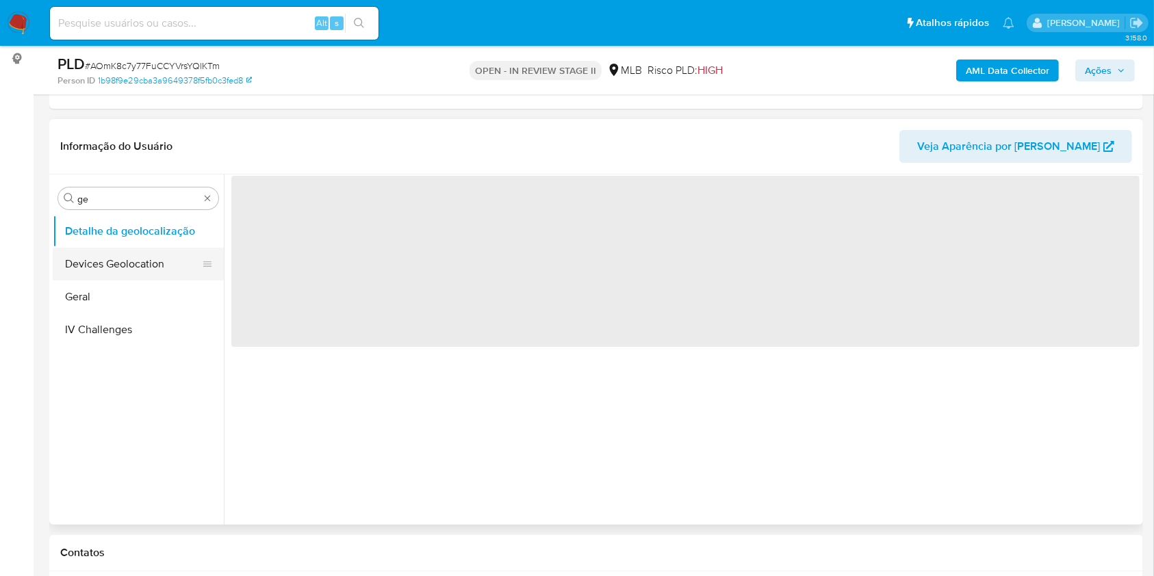
click at [120, 257] on button "Devices Geolocation" at bounding box center [133, 264] width 160 height 33
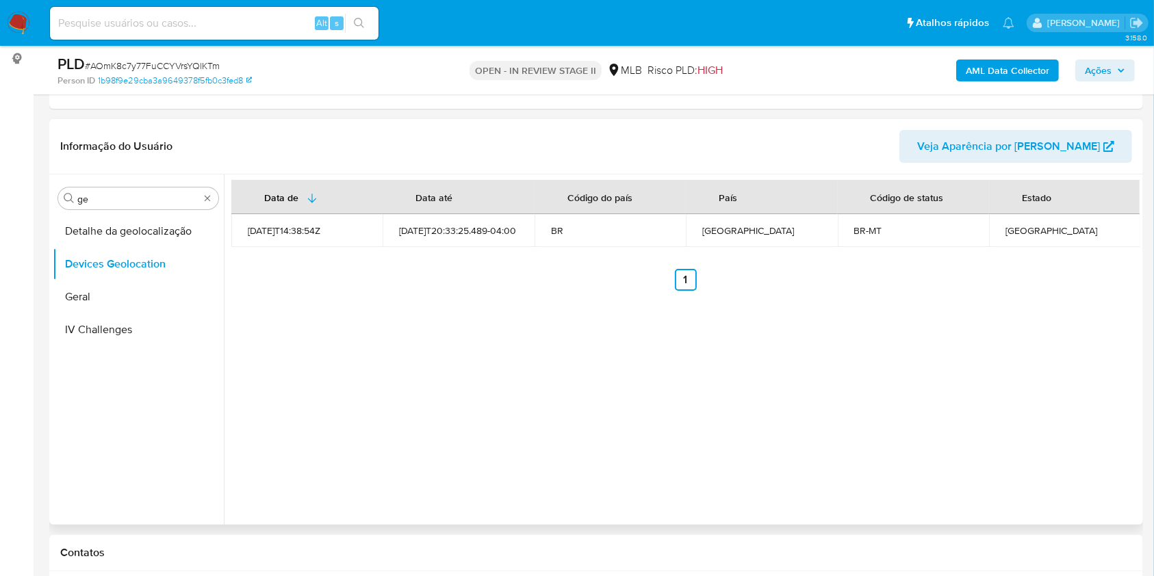
click at [187, 375] on ul "Detalhe da geolocalização Devices Geolocation Geral IV Challenges" at bounding box center [138, 369] width 171 height 309
click at [129, 205] on div "Procurar ge" at bounding box center [138, 198] width 160 height 22
click at [127, 203] on input "ge" at bounding box center [138, 199] width 122 height 12
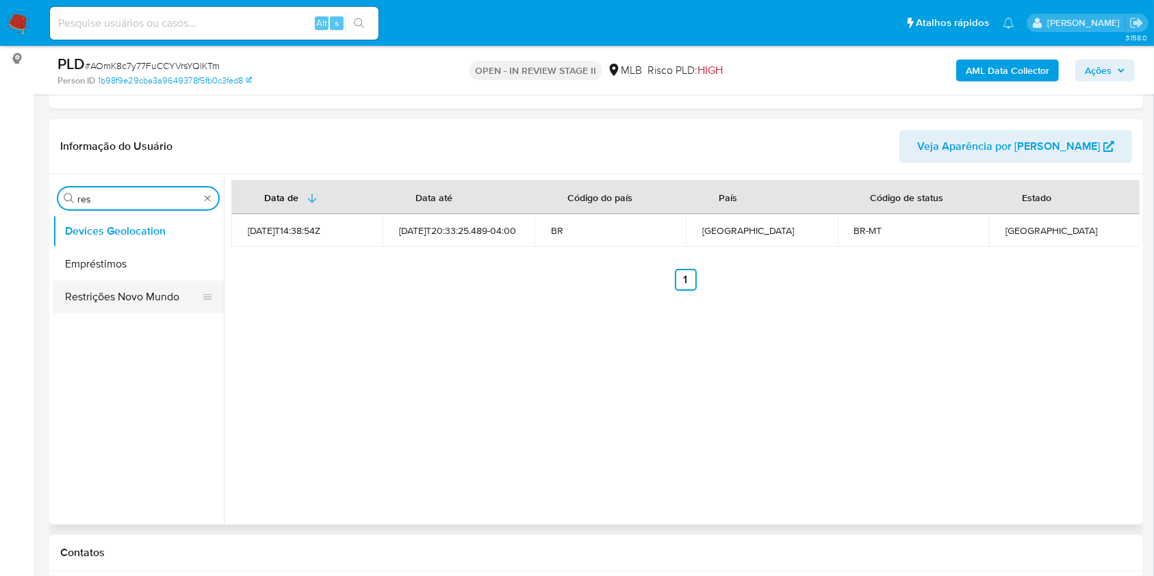
type input "res"
click at [120, 300] on button "Restrições Novo Mundo" at bounding box center [133, 297] width 160 height 33
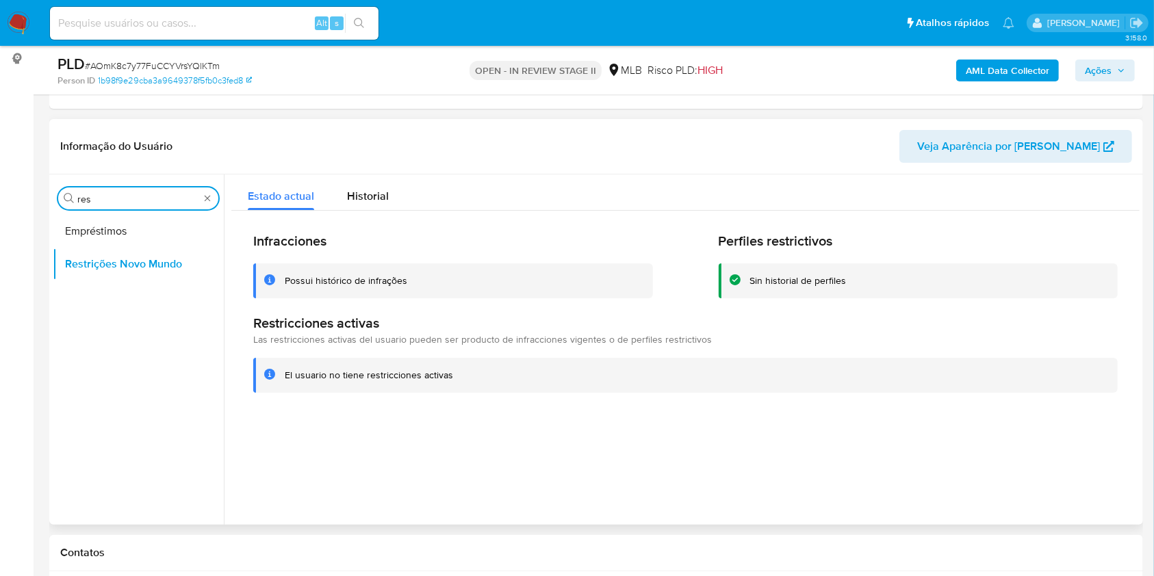
click at [101, 204] on input "res" at bounding box center [138, 199] width 122 height 12
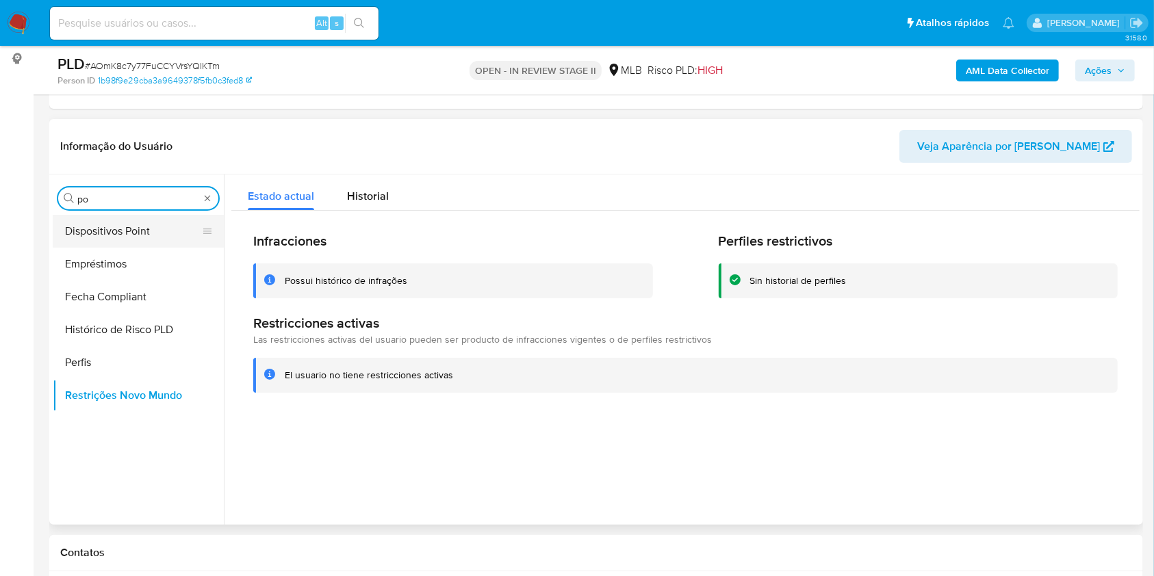
type input "po"
click at [77, 230] on button "Dispositivos Point" at bounding box center [133, 231] width 160 height 33
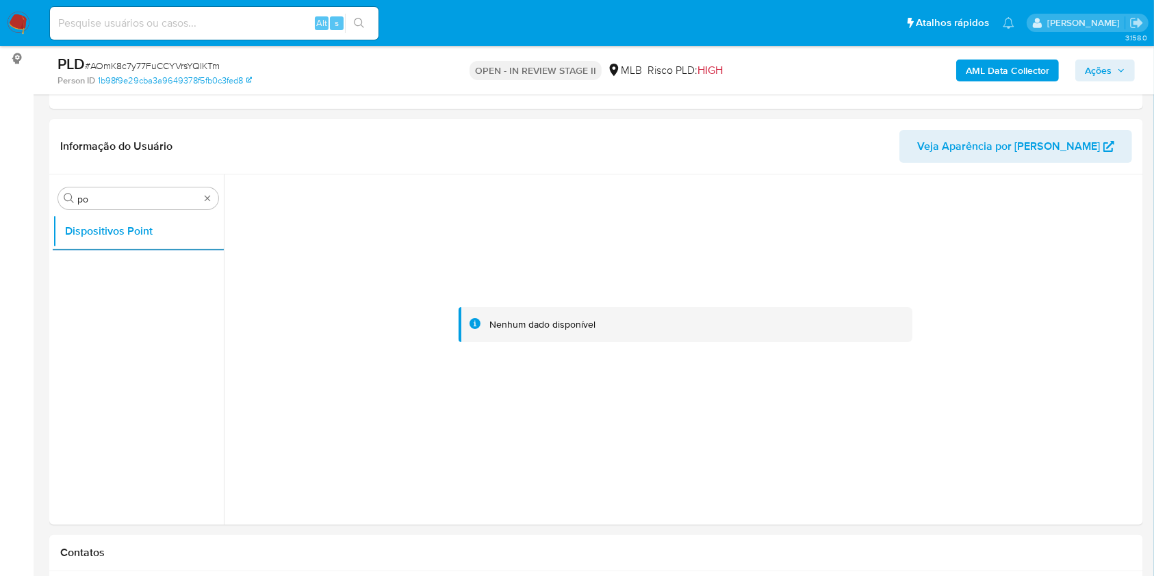
click at [1024, 61] on b "AML Data Collector" at bounding box center [1006, 71] width 83 height 22
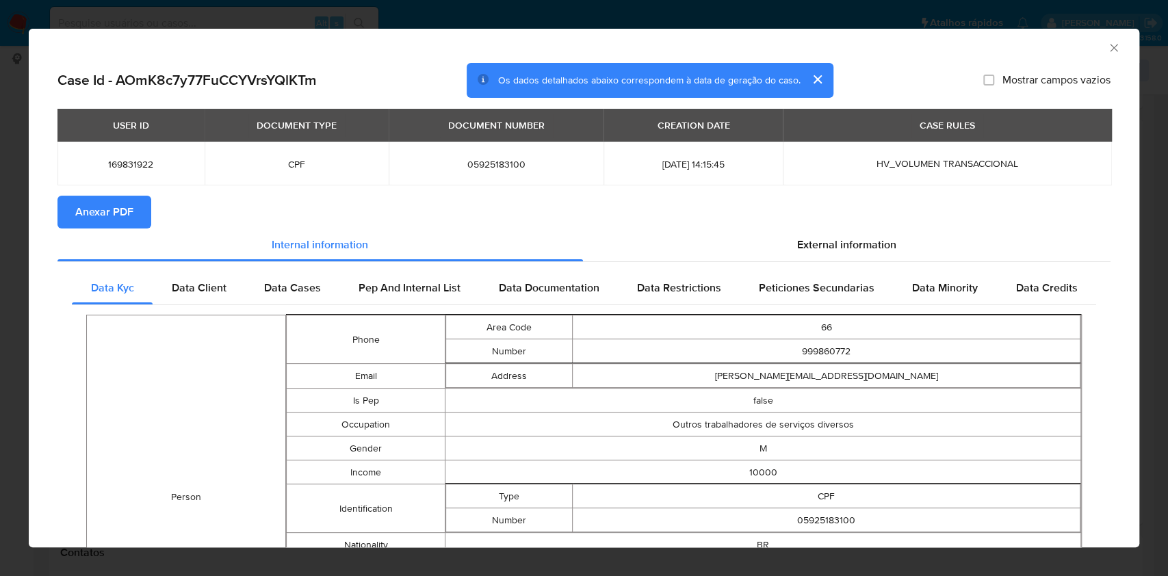
click at [147, 203] on button "Anexar PDF" at bounding box center [104, 212] width 94 height 33
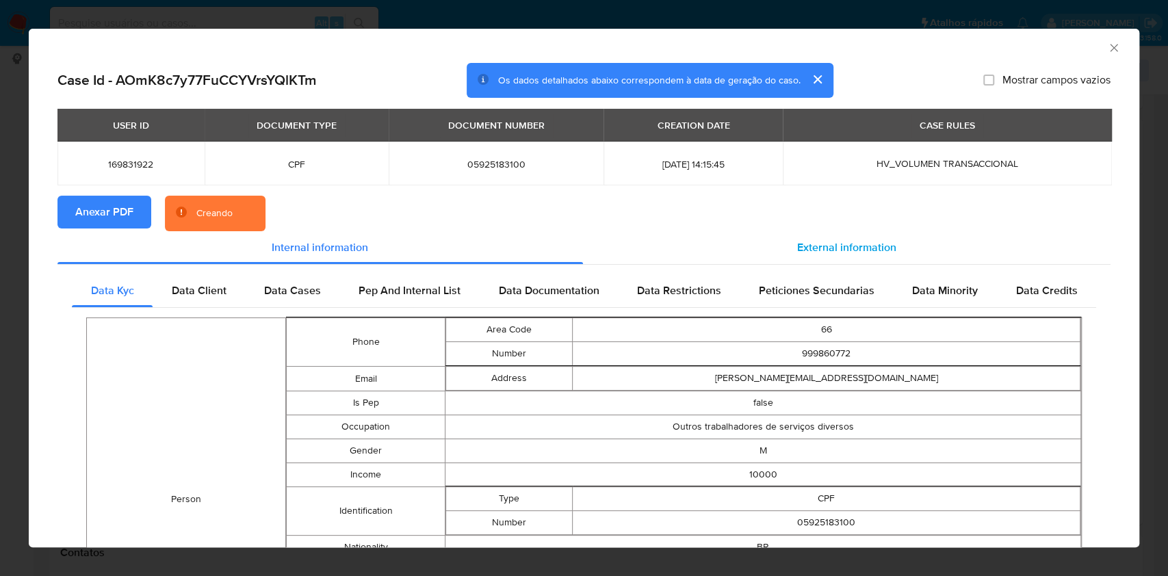
click at [803, 238] on div "External information" at bounding box center [847, 247] width 528 height 33
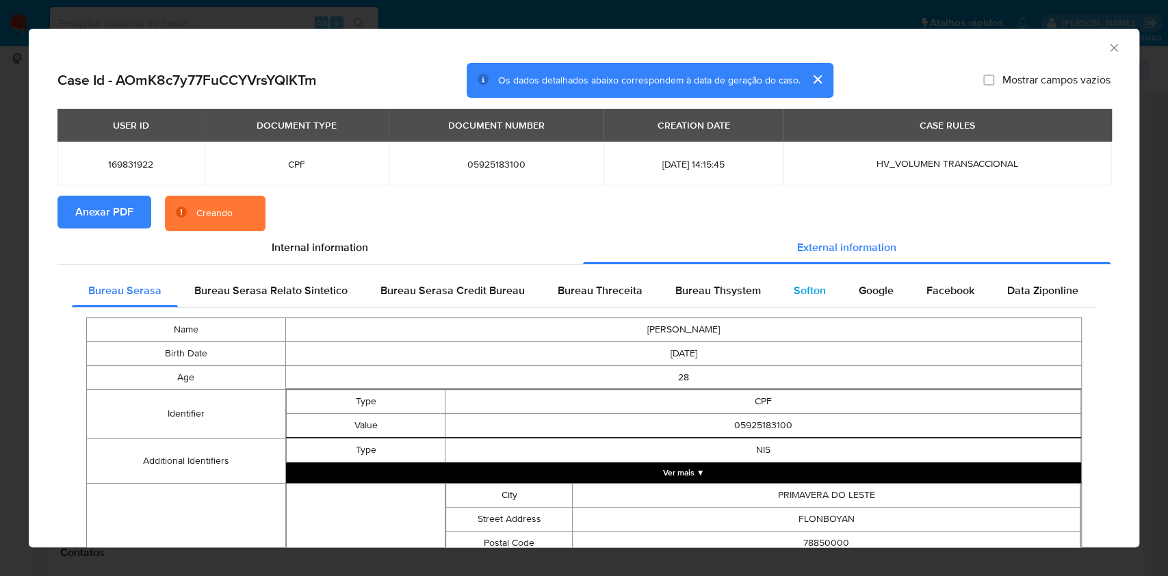
click at [816, 300] on div "Softon" at bounding box center [809, 290] width 65 height 33
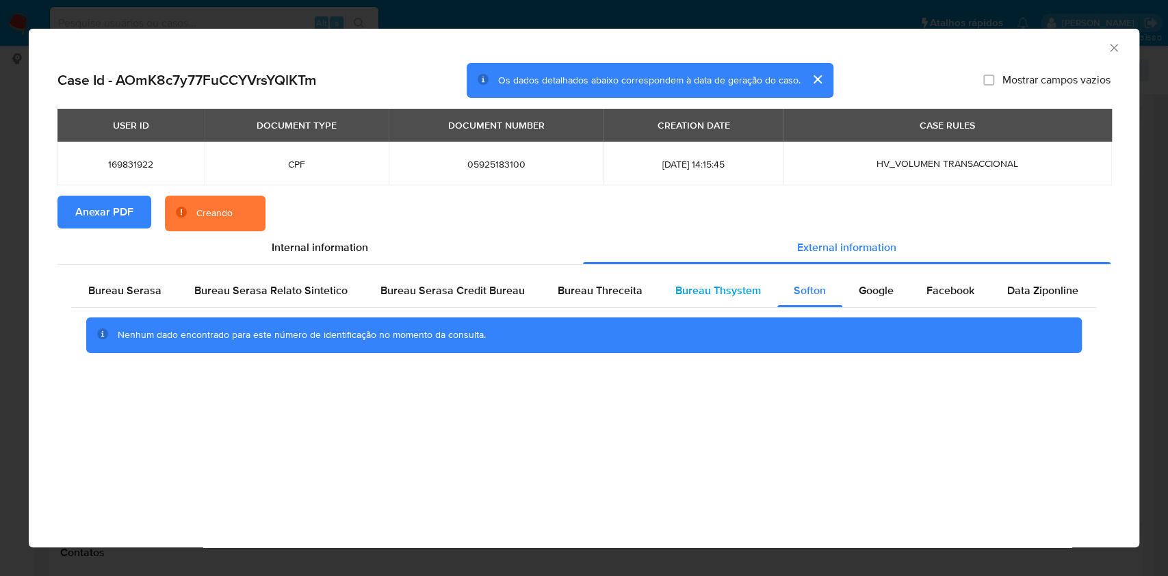
click at [750, 287] on span "Bureau Thsystem" at bounding box center [718, 291] width 86 height 16
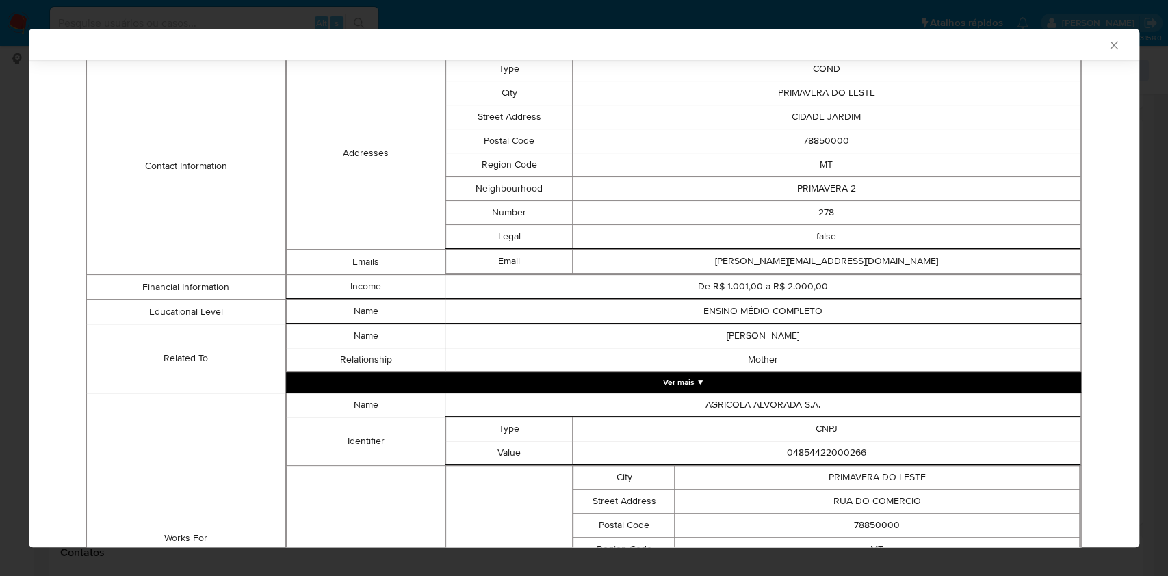
scroll to position [866, 0]
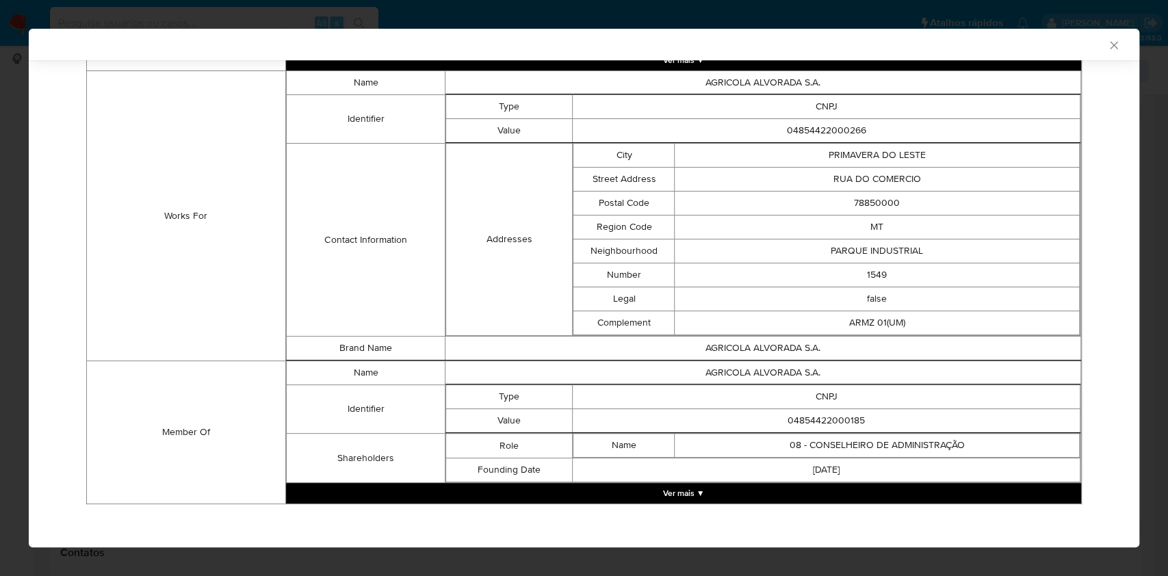
click at [632, 495] on button "Ver mais ▼" at bounding box center [683, 493] width 795 height 21
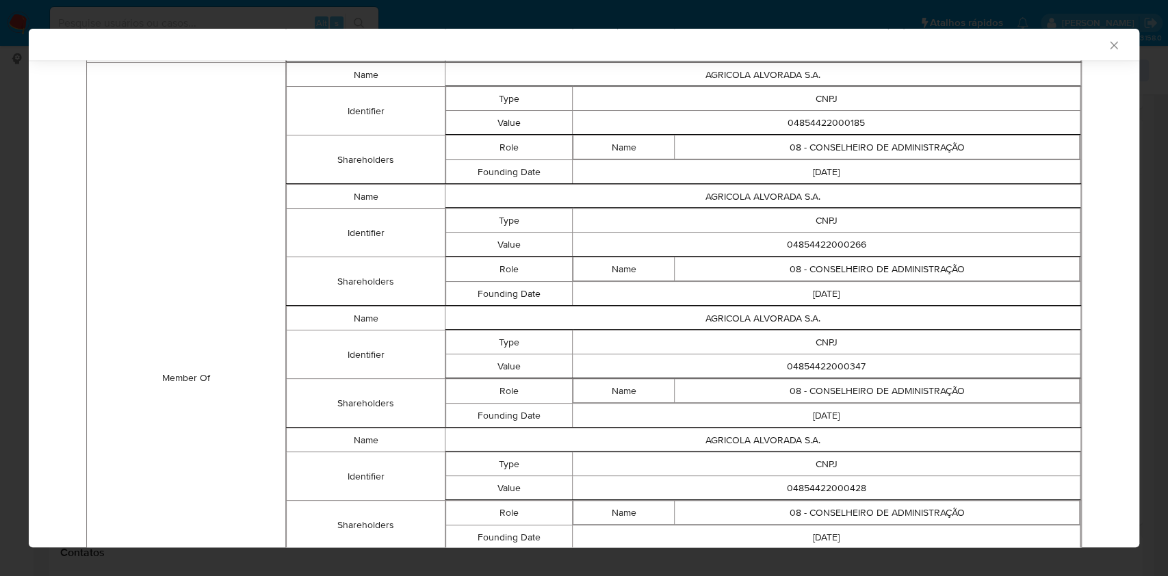
scroll to position [1160, 0]
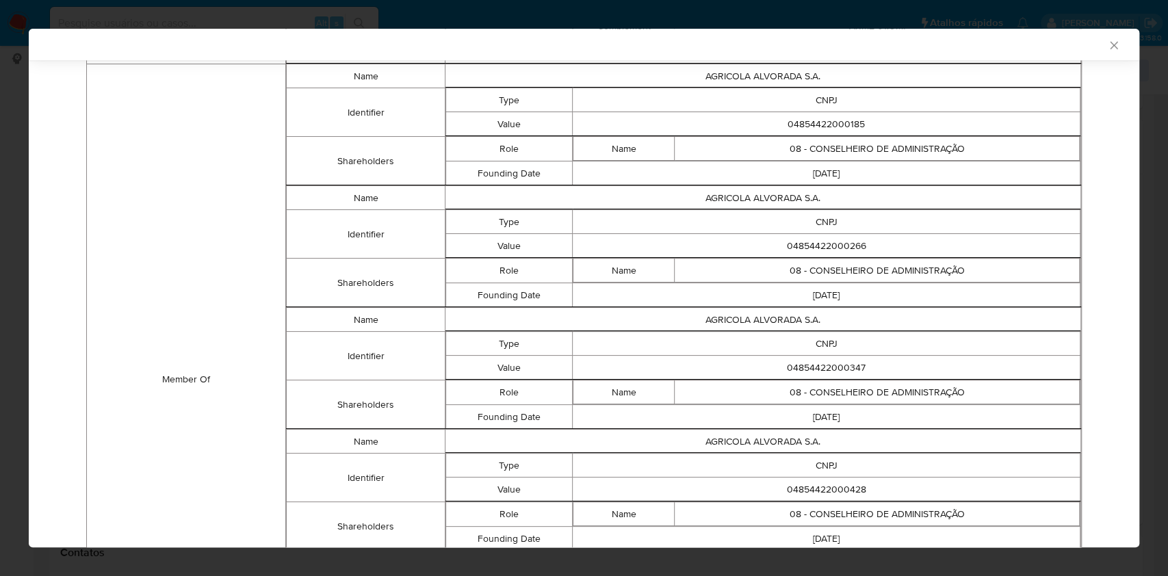
click at [809, 115] on td "04854422000185" at bounding box center [827, 124] width 508 height 24
copy td "04854422000185"
click at [822, 243] on td "04854422000266" at bounding box center [827, 246] width 508 height 24
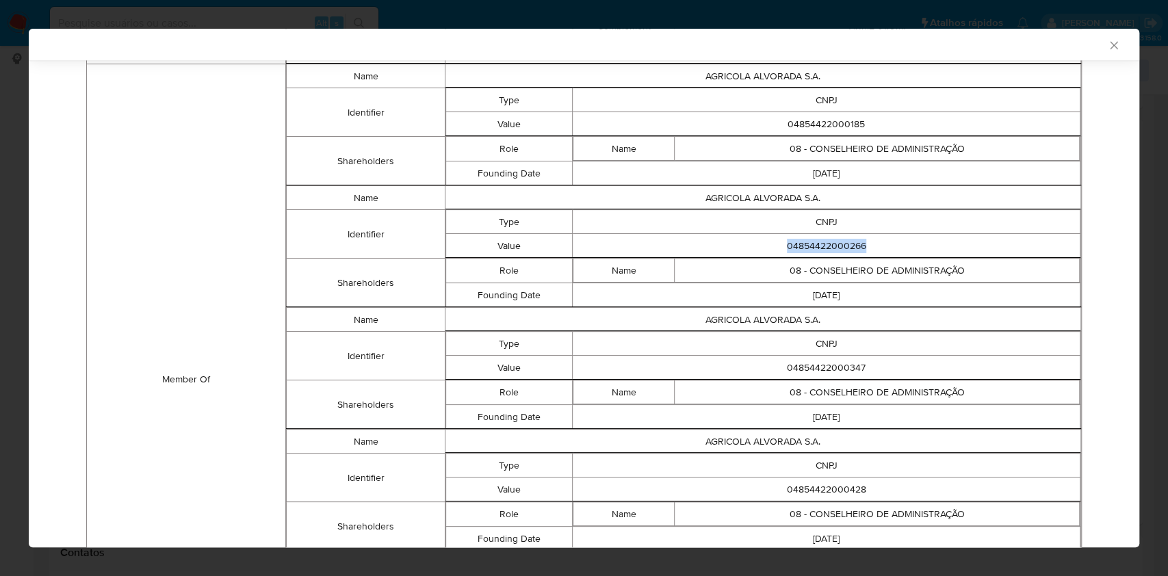
copy td "04854422000266"
click at [827, 359] on td "04854422000347" at bounding box center [827, 368] width 508 height 24
copy td "04854422000347"
click at [821, 489] on td "04854422000428" at bounding box center [827, 490] width 508 height 24
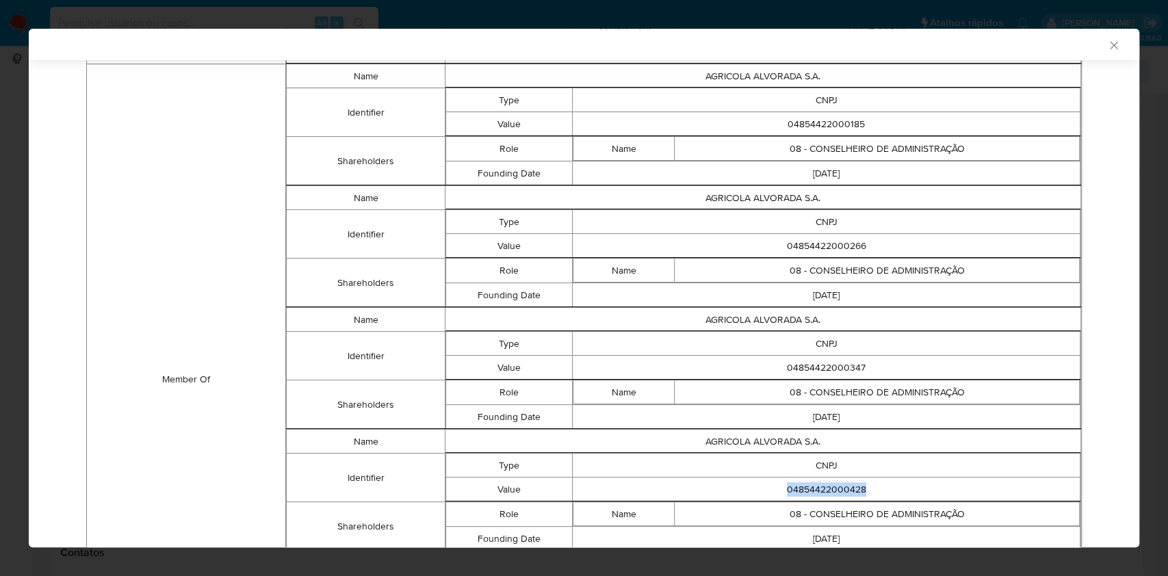
click at [821, 489] on td "04854422000428" at bounding box center [827, 490] width 508 height 24
copy td "04854422000428"
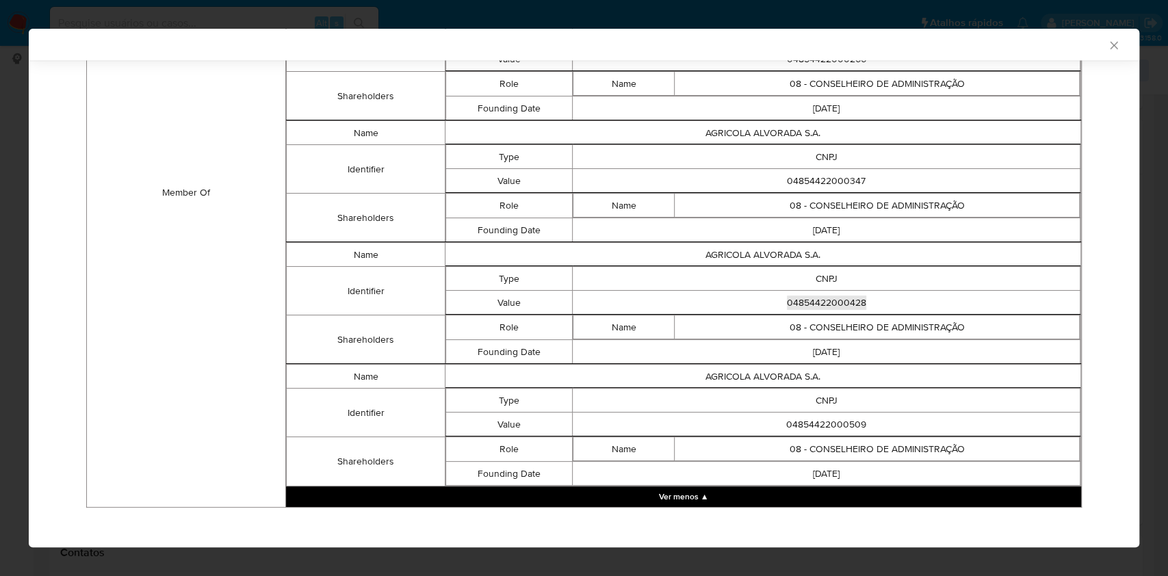
scroll to position [1348, 0]
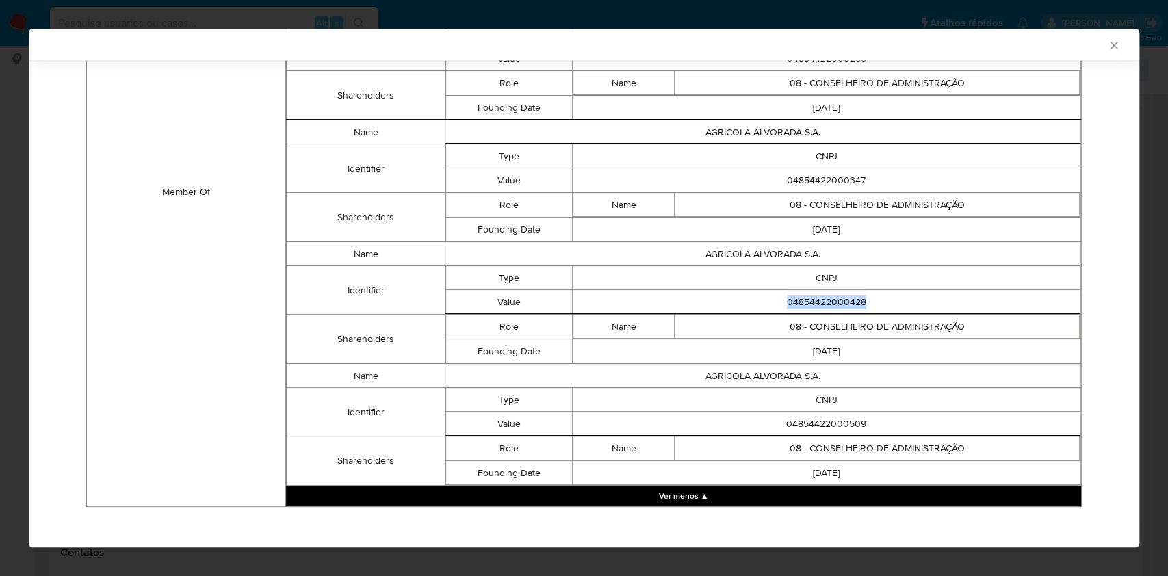
click at [835, 412] on td "04854422000509" at bounding box center [827, 424] width 508 height 24
copy td "04854422000509"
click at [740, 376] on td "AGRICOLA ALVORADA S.A." at bounding box center [763, 376] width 636 height 24
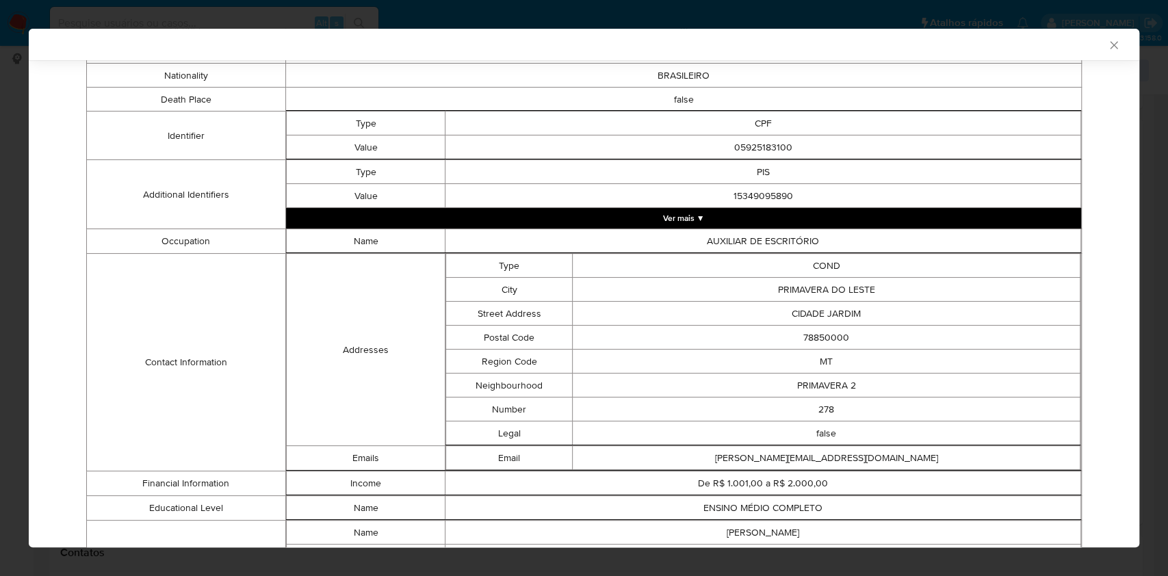
scroll to position [0, 0]
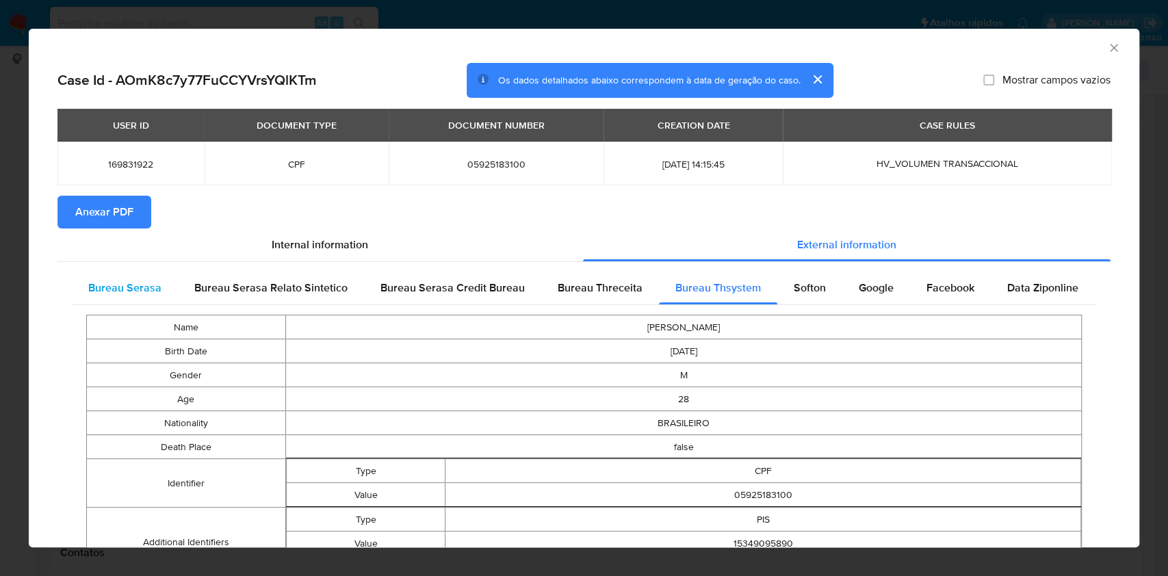
click at [129, 283] on span "Bureau Serasa" at bounding box center [124, 288] width 73 height 16
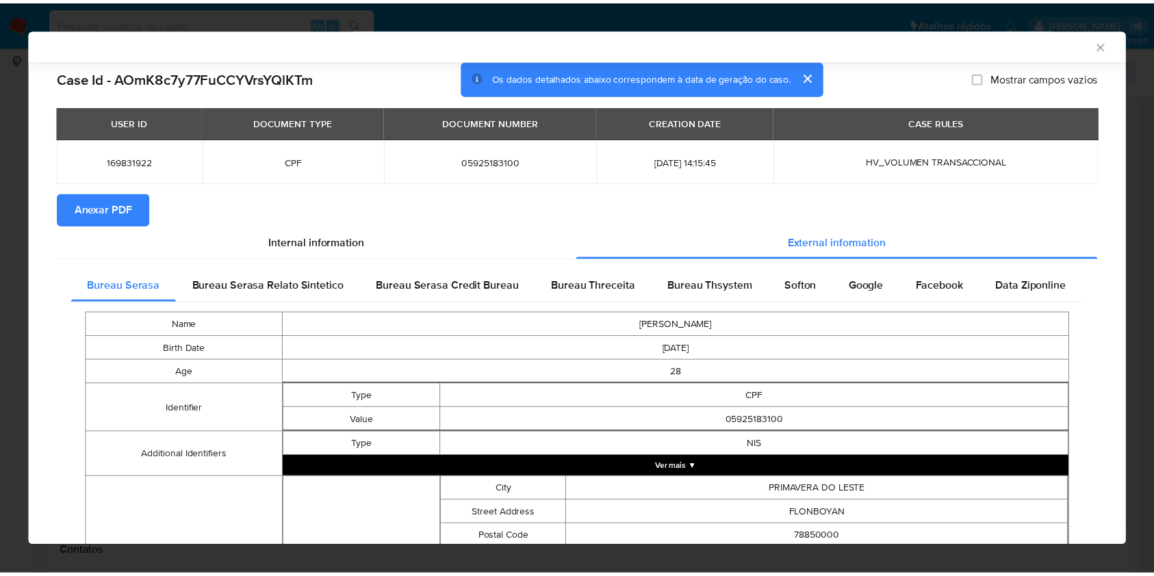
scroll to position [309, 0]
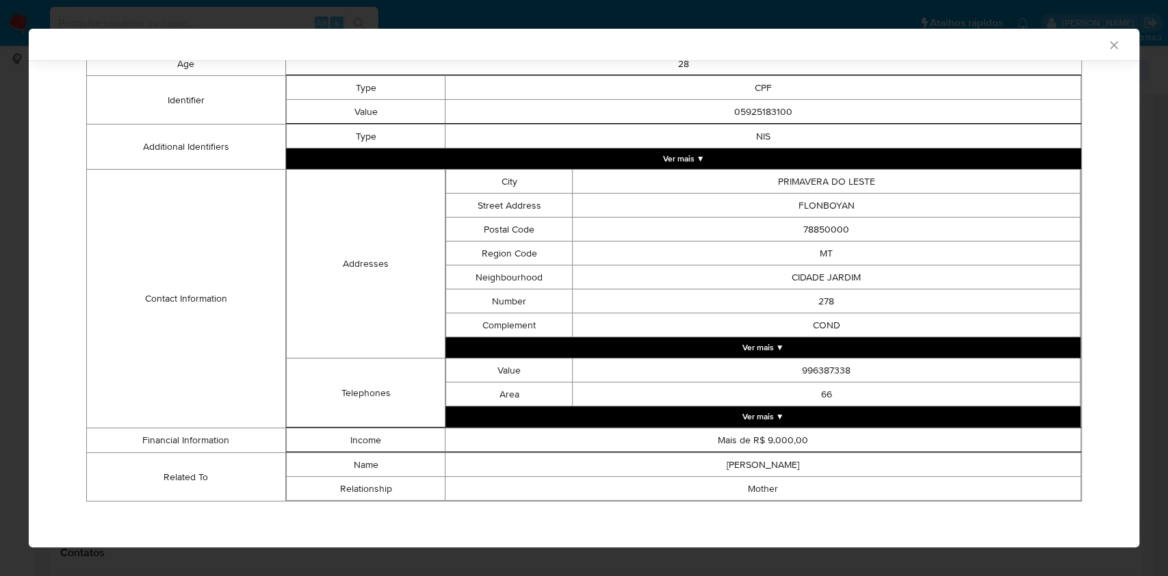
click at [0, 217] on div "AML Data Collector Case Id - AOmK8c7y77FuCCYVrsYQlKTm Os dados detalhados abaix…" at bounding box center [584, 288] width 1168 height 576
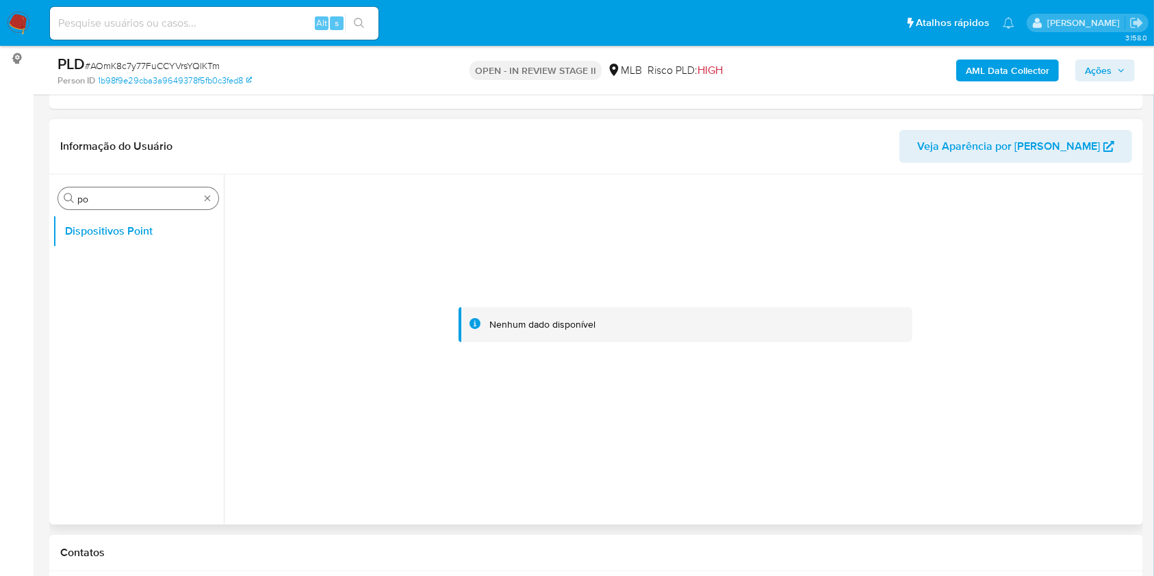
click at [105, 194] on input "po" at bounding box center [138, 199] width 122 height 12
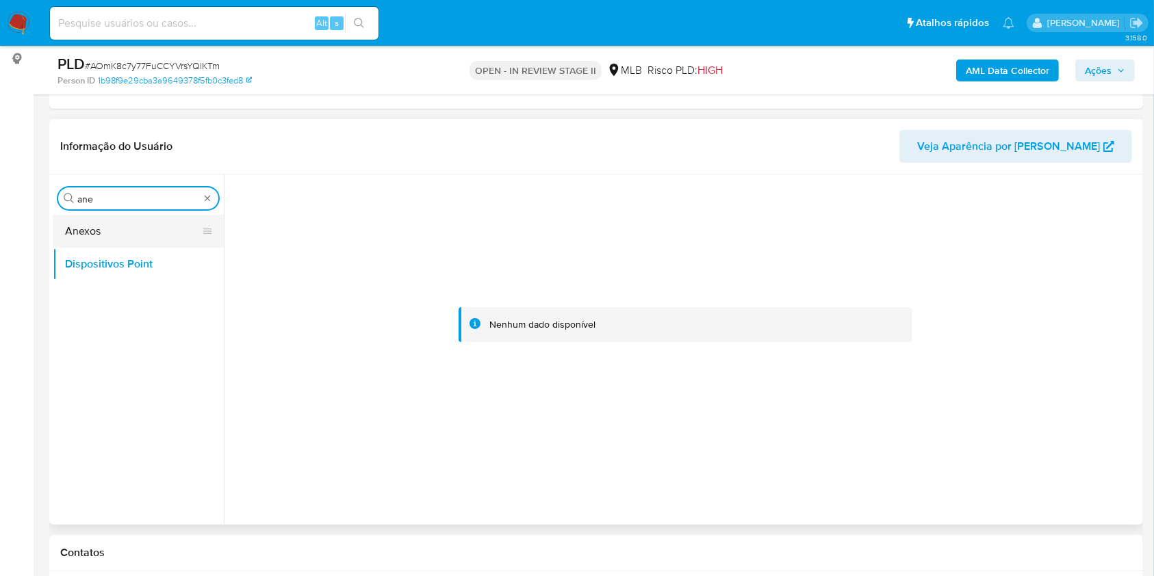
type input "ane"
click at [93, 238] on button "Anexos" at bounding box center [133, 231] width 160 height 33
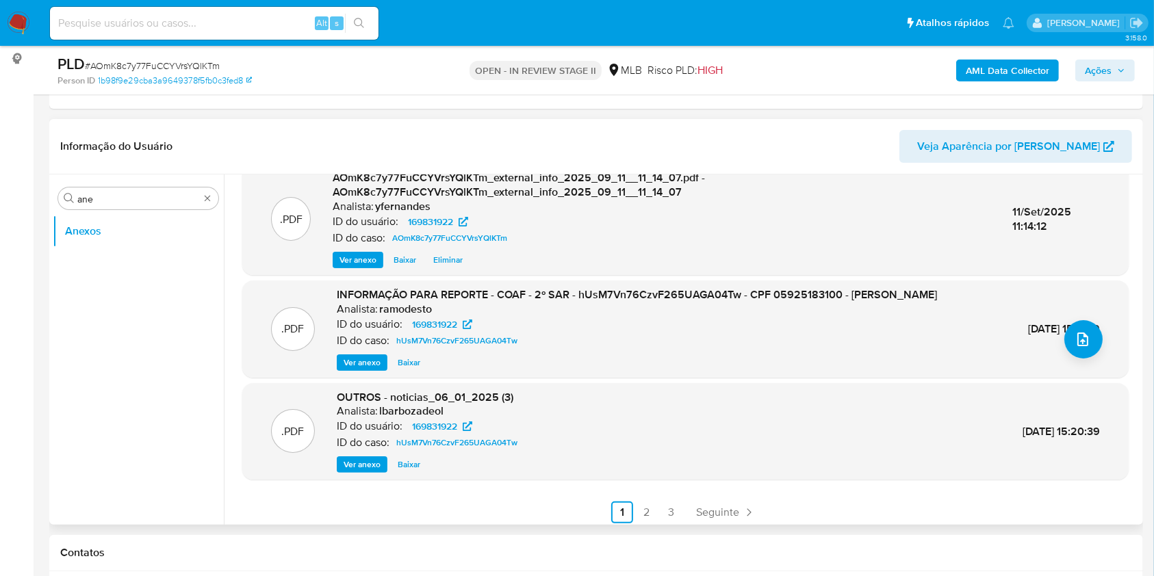
scroll to position [159, 0]
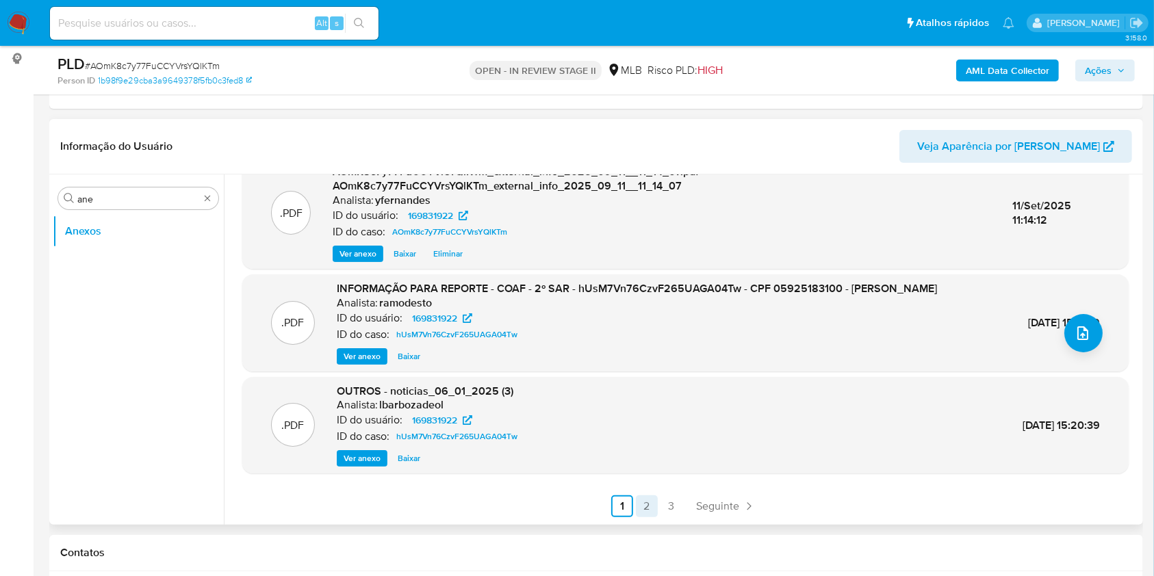
click at [647, 514] on link "2" at bounding box center [647, 506] width 22 height 22
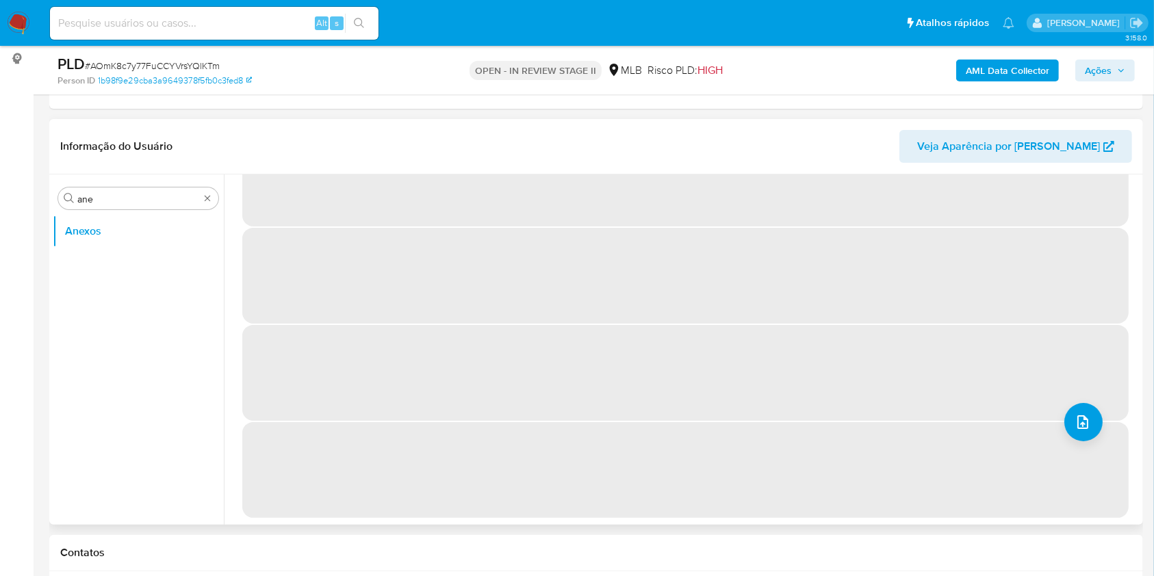
scroll to position [0, 0]
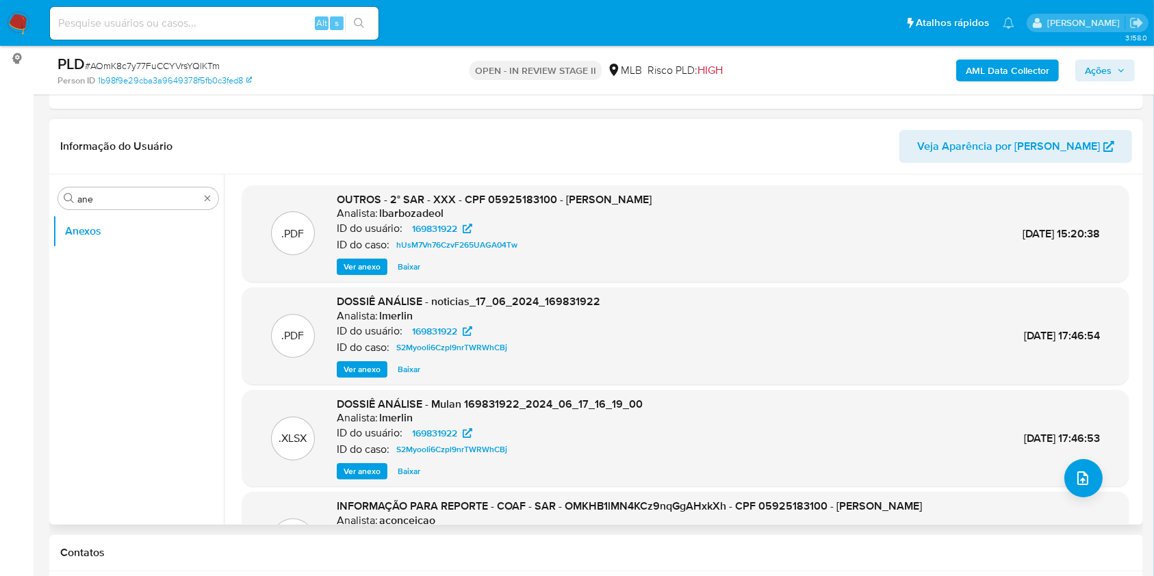
click at [354, 268] on span "Ver anexo" at bounding box center [361, 267] width 37 height 14
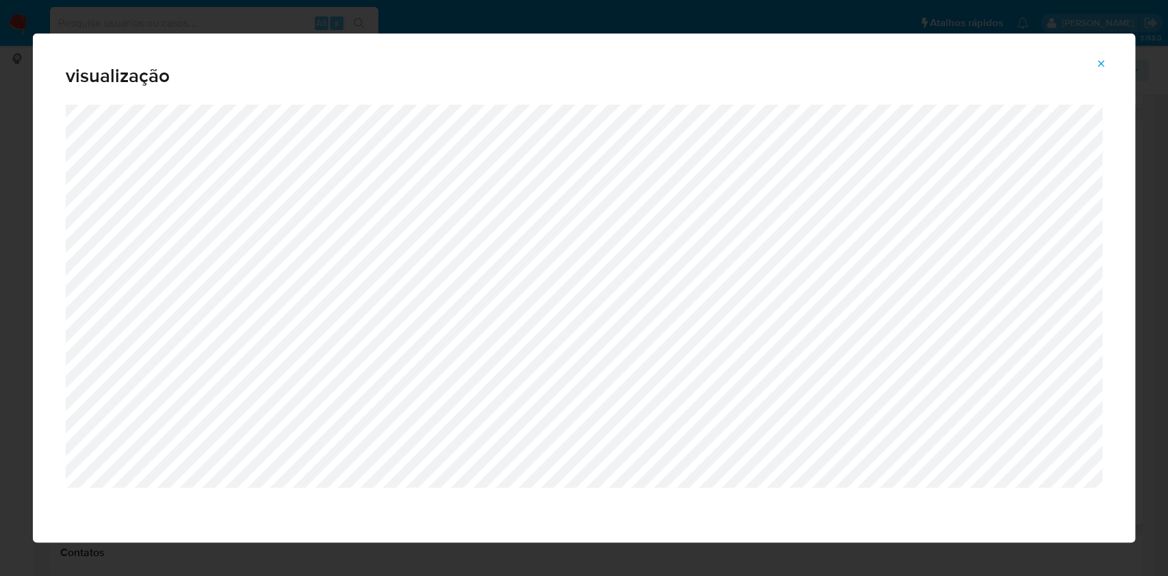
click at [0, 304] on div "visualização" at bounding box center [584, 288] width 1168 height 576
click at [1100, 64] on icon "Attachment preview" at bounding box center [1101, 63] width 6 height 6
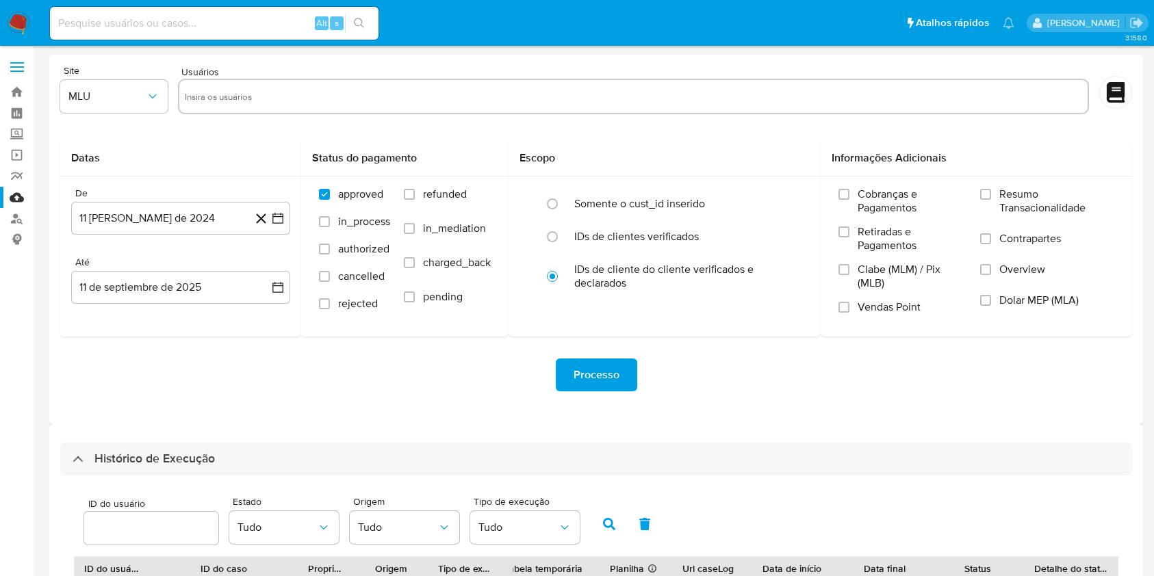
select select "10"
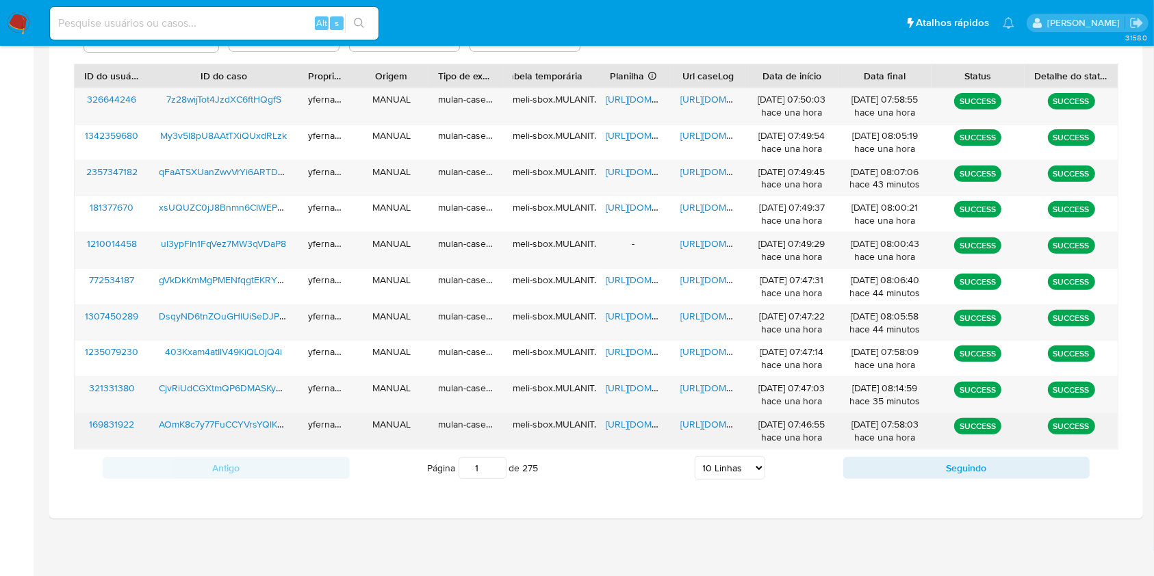
click at [626, 424] on span "[URL][DOMAIN_NAME]" at bounding box center [653, 424] width 94 height 14
click at [690, 424] on span "[URL][DOMAIN_NAME]" at bounding box center [727, 424] width 94 height 14
